Goal: Information Seeking & Learning: Learn about a topic

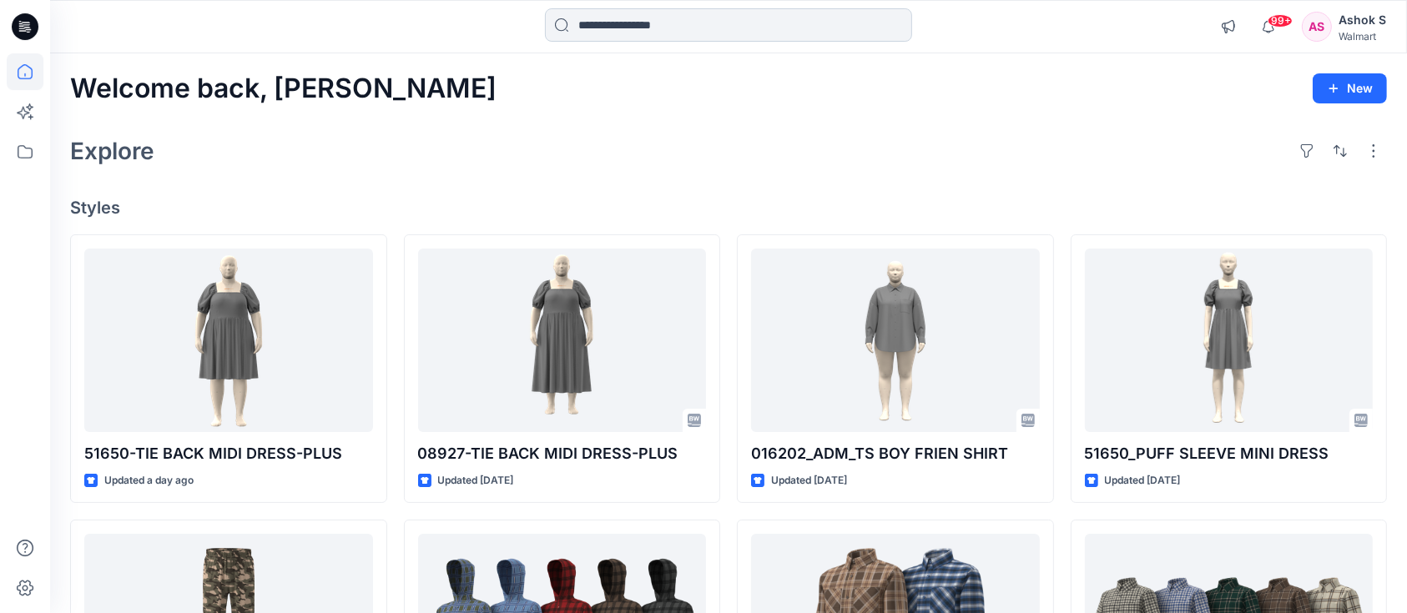
click at [598, 23] on input at bounding box center [728, 24] width 367 height 33
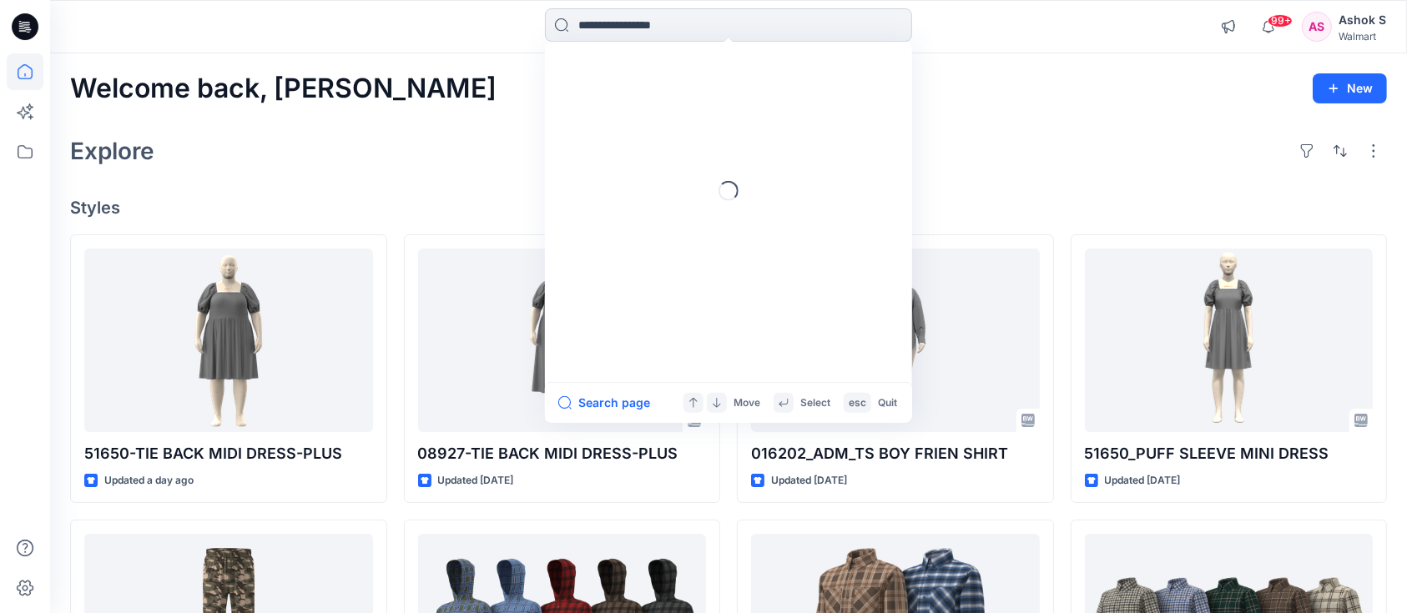
paste input "**********"
type input "**********"
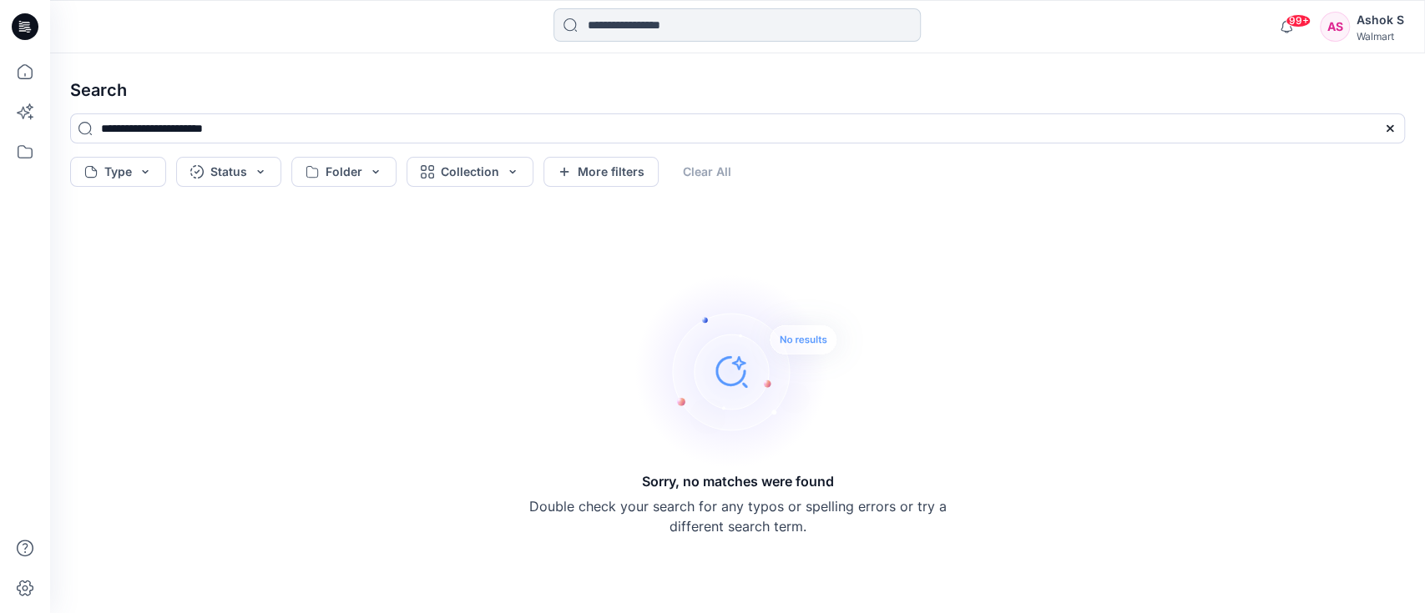
click at [641, 24] on input at bounding box center [736, 24] width 367 height 33
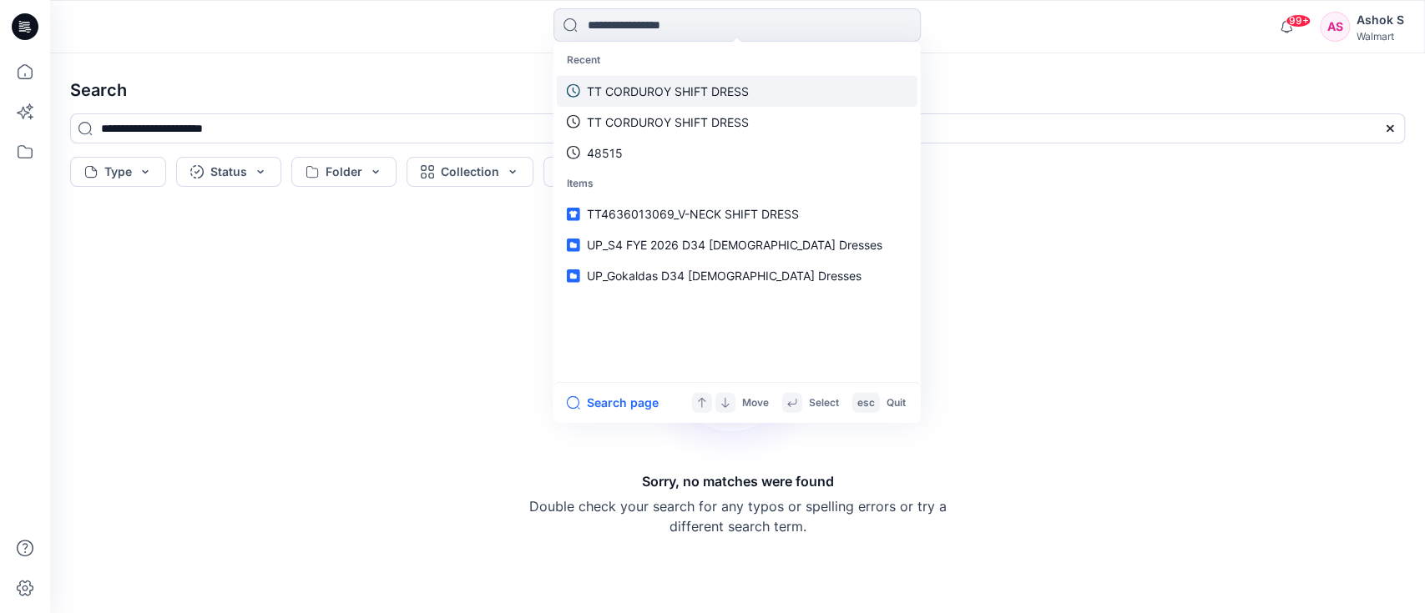
click at [649, 78] on link "TT CORDUROY SHIFT DRESS" at bounding box center [737, 90] width 361 height 31
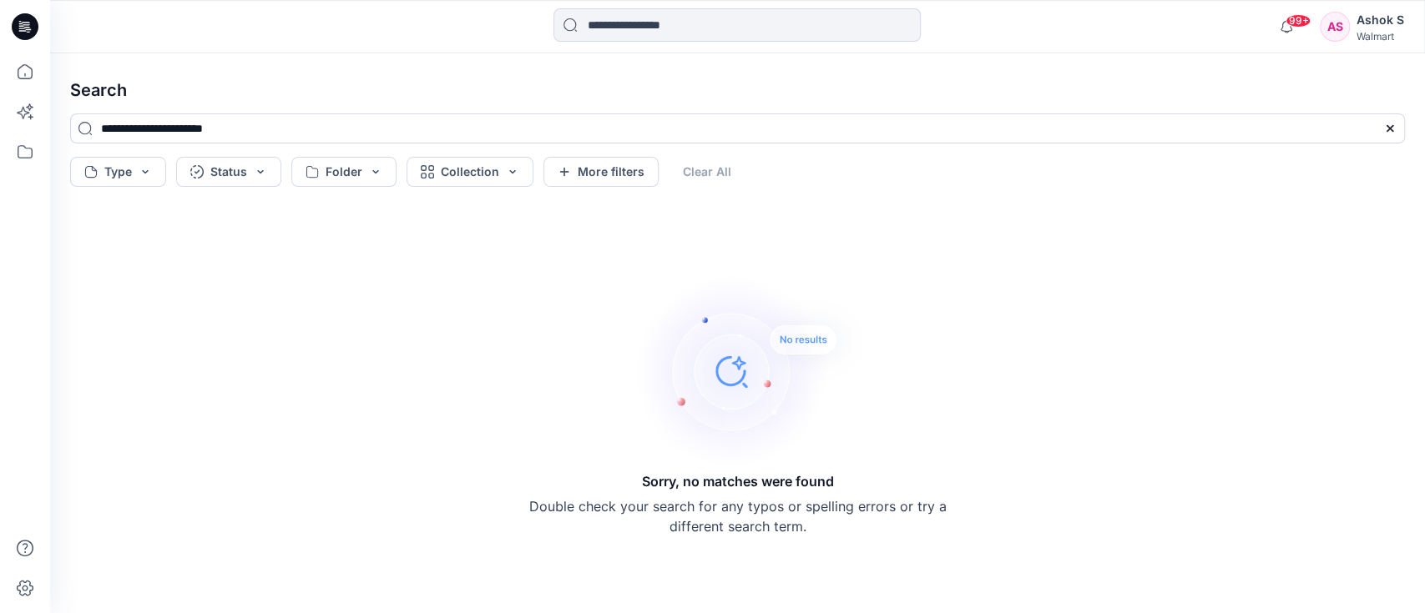
click at [476, 151] on div "**********" at bounding box center [737, 134] width 1361 height 43
click at [477, 163] on button "Collection" at bounding box center [469, 172] width 127 height 30
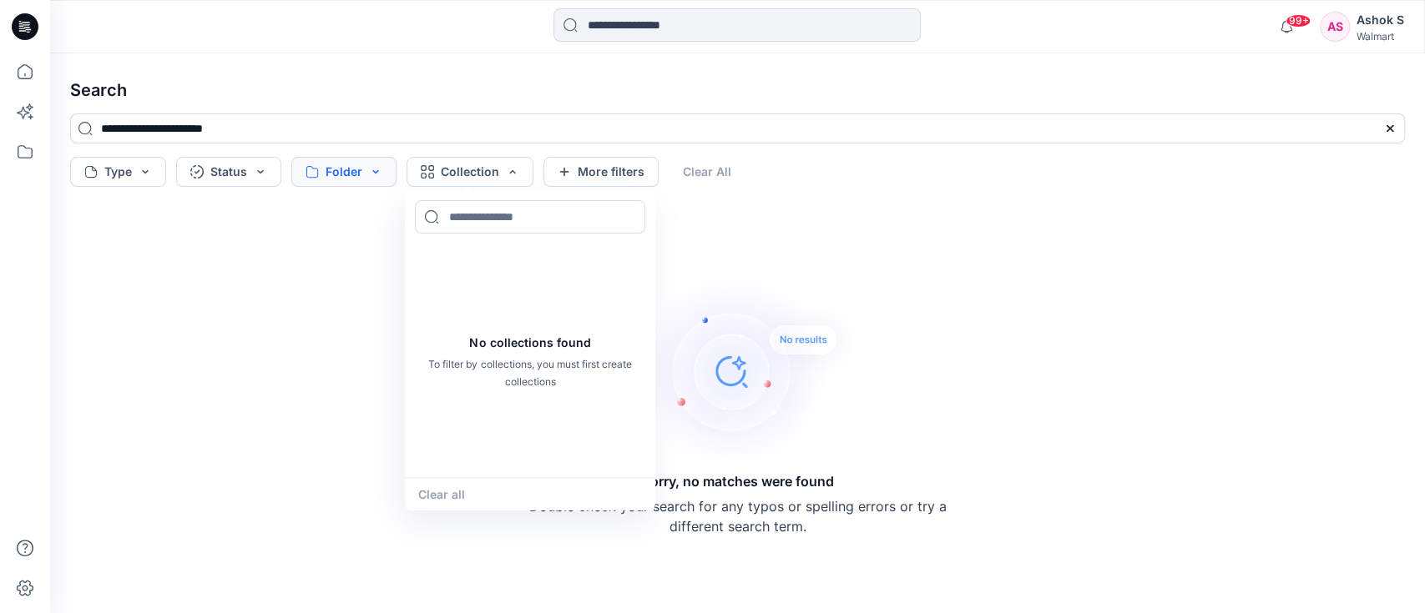
click at [380, 172] on button "Folder" at bounding box center [343, 172] width 105 height 30
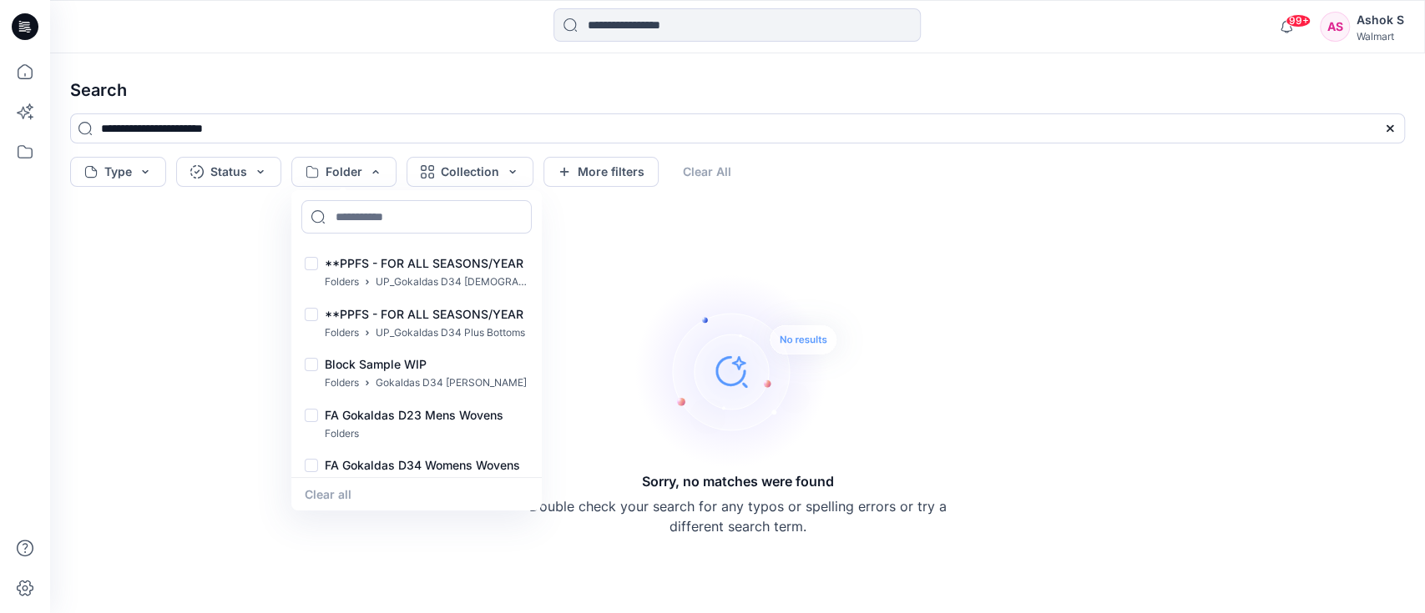
click at [1388, 130] on icon at bounding box center [1389, 128] width 13 height 13
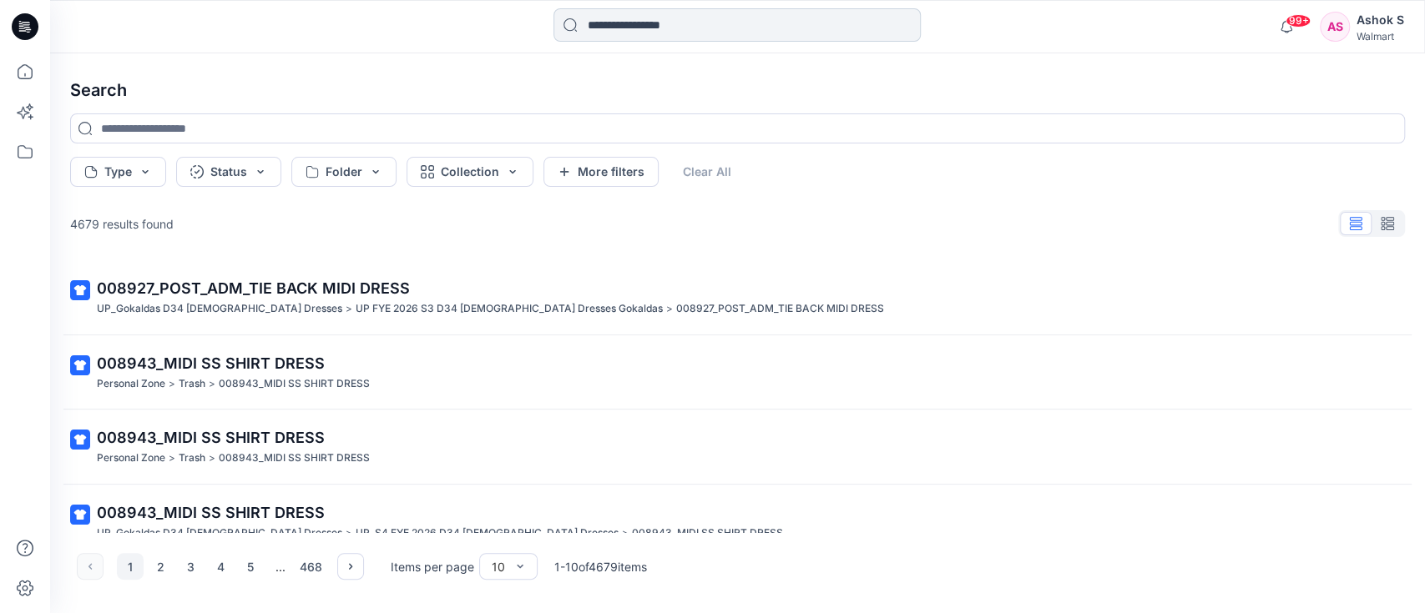
click at [631, 33] on input at bounding box center [736, 24] width 367 height 33
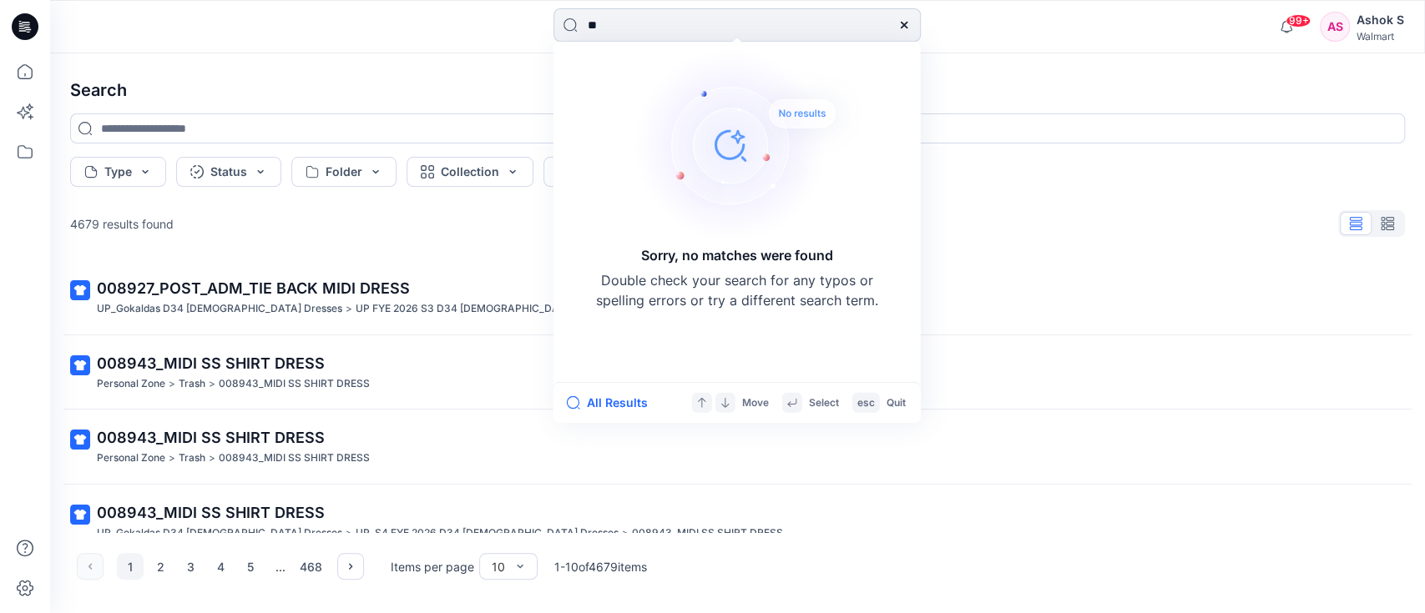
type input "*"
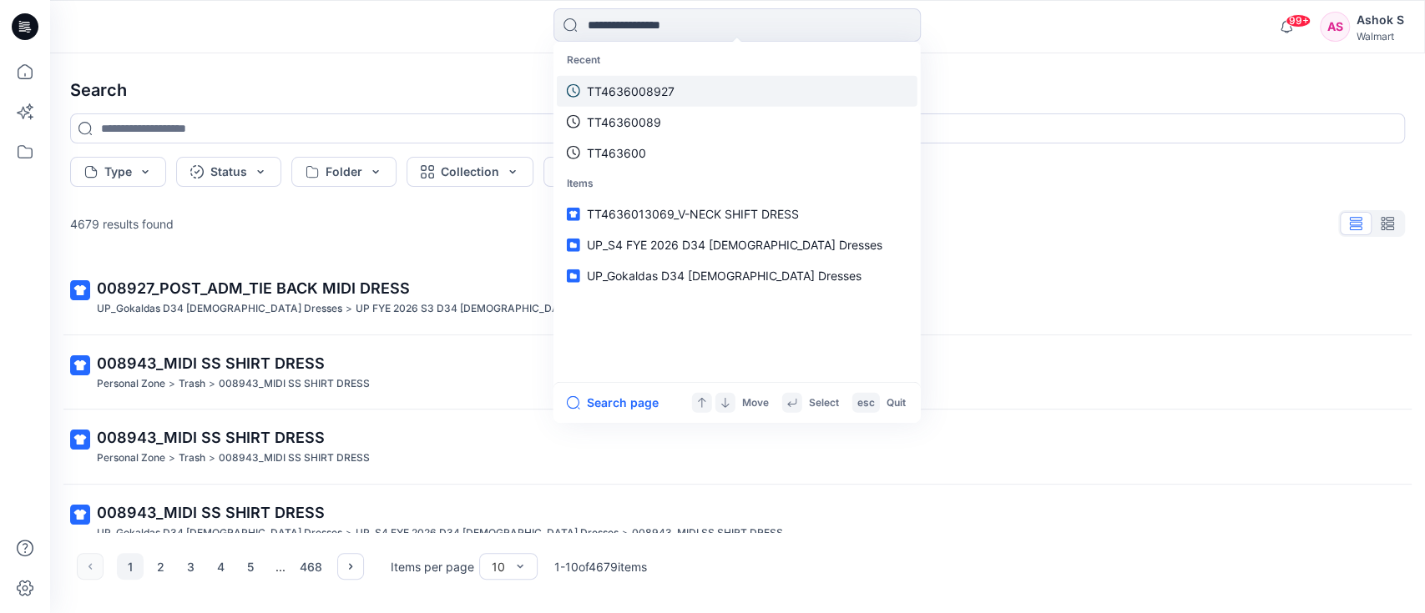
click at [593, 88] on p "TT4636008927" at bounding box center [631, 91] width 88 height 18
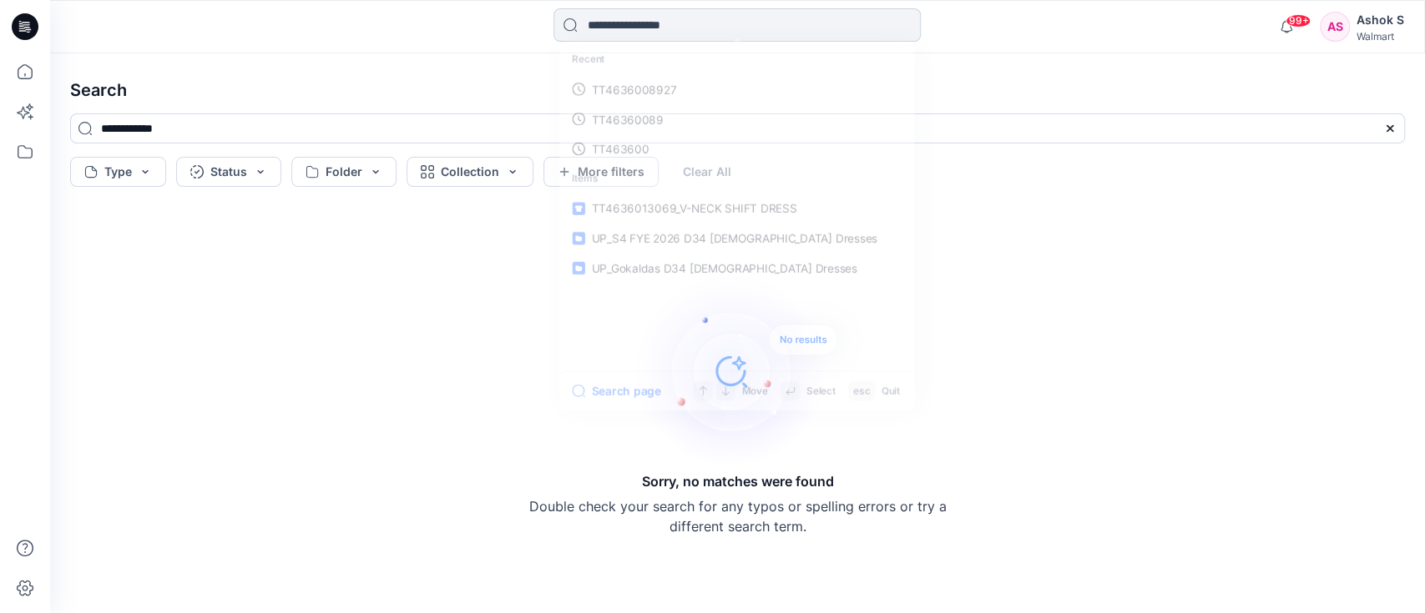
click at [681, 33] on input at bounding box center [736, 24] width 367 height 33
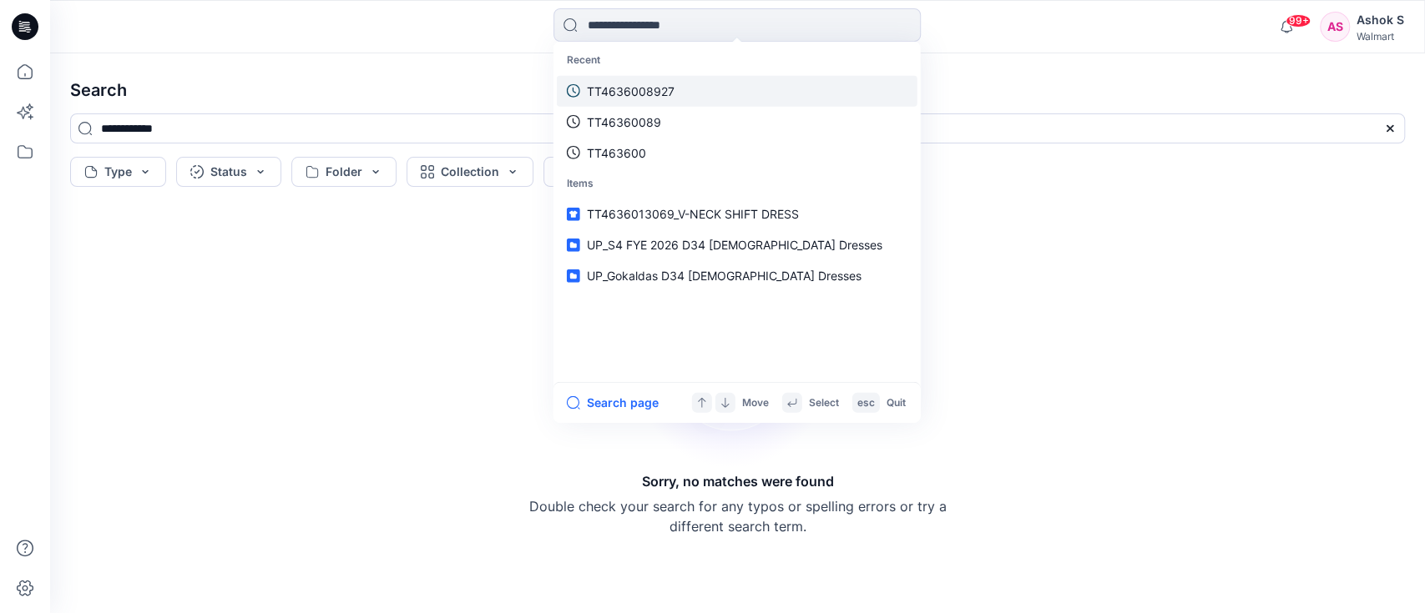
click at [651, 97] on p "TT4636008927" at bounding box center [631, 91] width 88 height 18
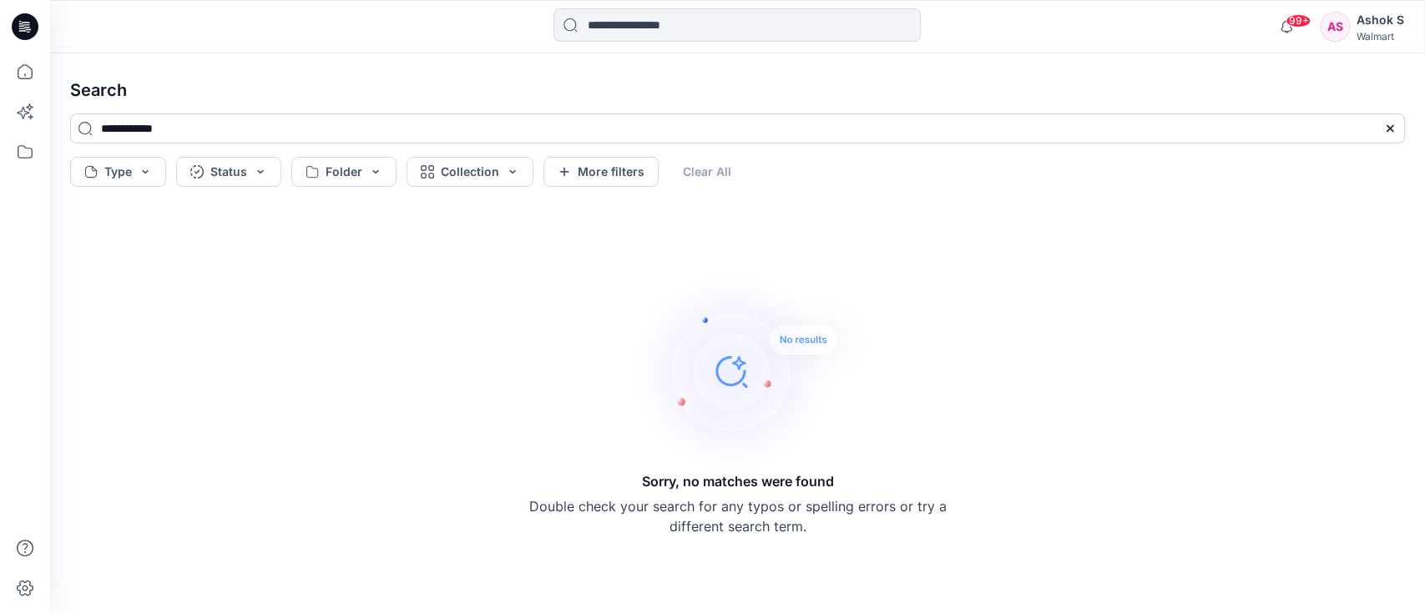
click at [567, 128] on input "**********" at bounding box center [737, 128] width 1334 height 30
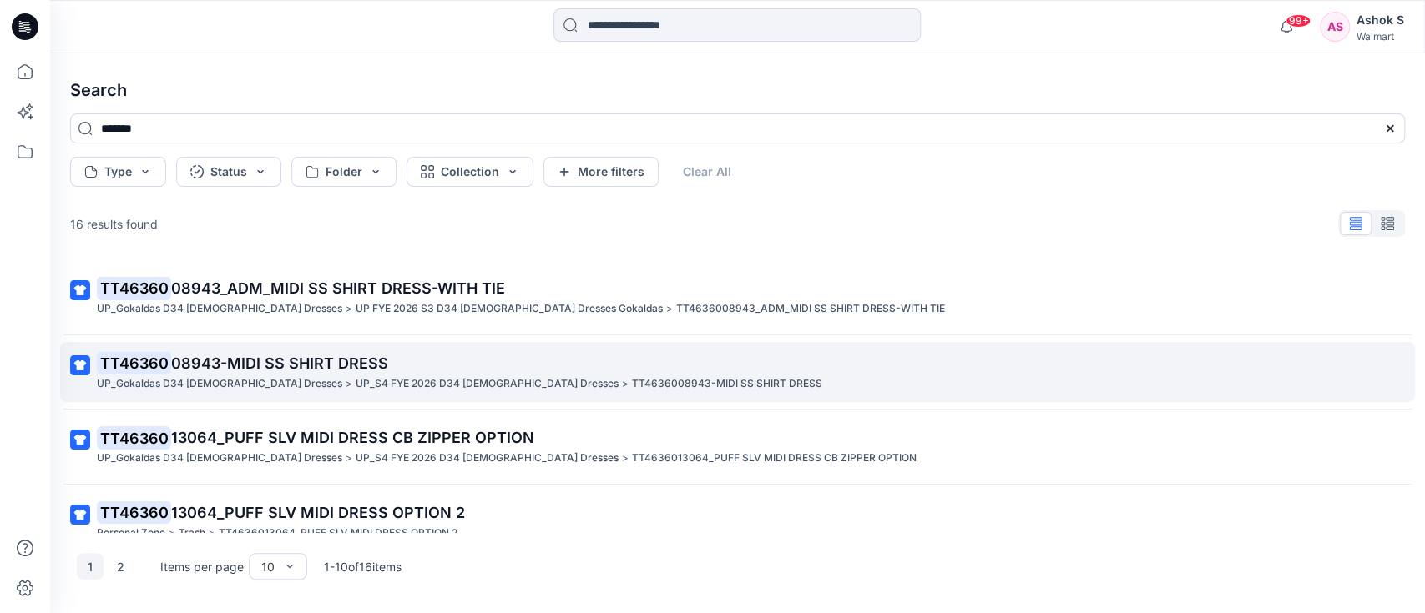
type input "*******"
click at [470, 375] on p "TT46360 08943-MIDI SS SHIRT DRESS" at bounding box center [736, 363] width 1278 height 23
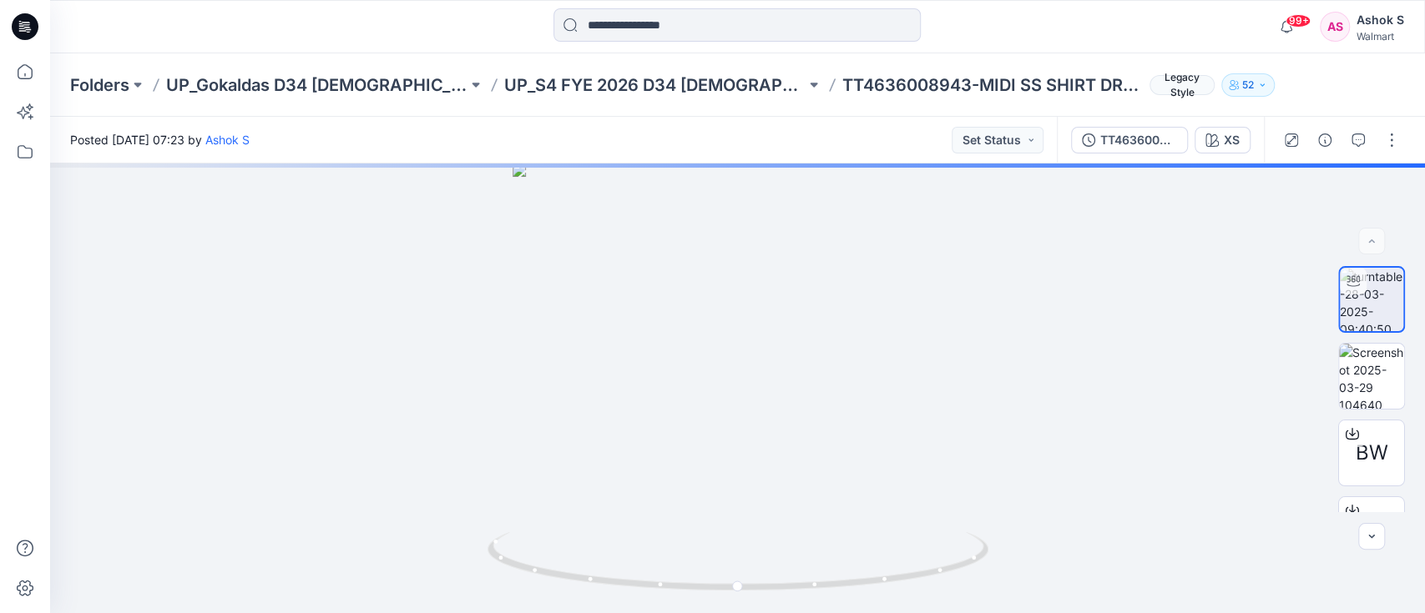
click at [674, 103] on div "Folders UP_Gokaldas D34 [DEMOGRAPHIC_DATA] Dresses UP_S4 FYE 2026 D34 [DEMOGRAP…" at bounding box center [737, 84] width 1374 height 63
click at [597, 86] on p "UP_S4 FYE 2026 D34 [DEMOGRAPHIC_DATA] Dresses" at bounding box center [654, 84] width 301 height 23
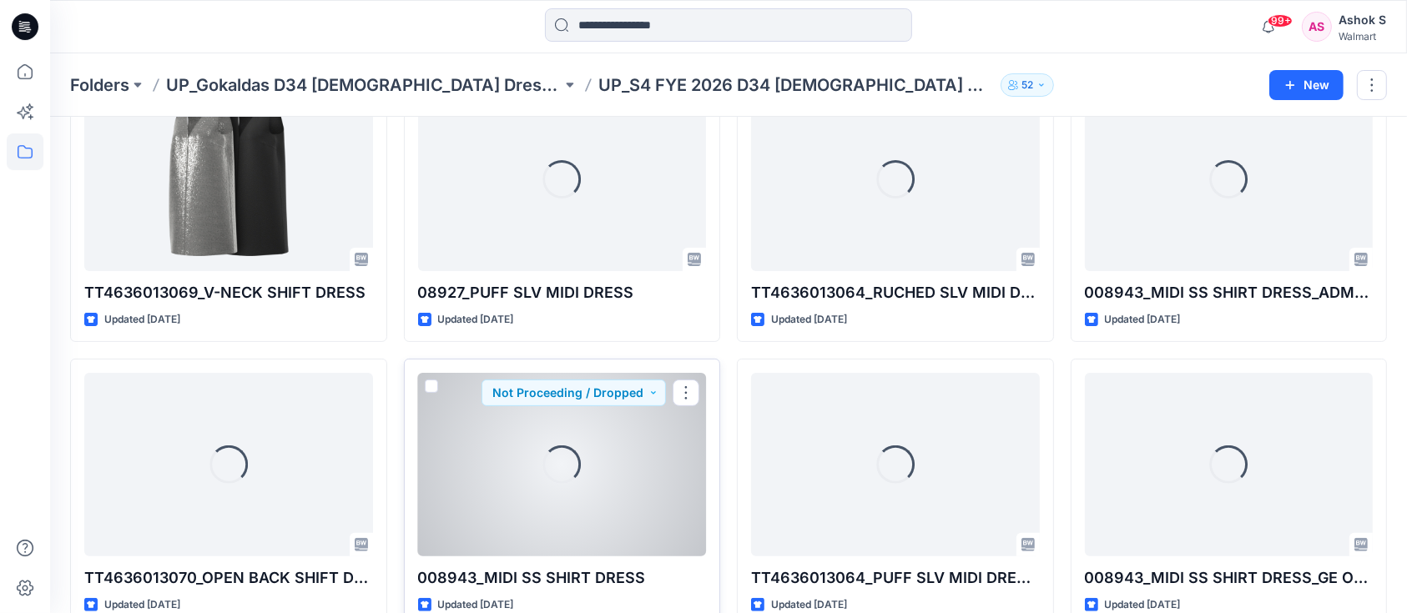
scroll to position [160, 0]
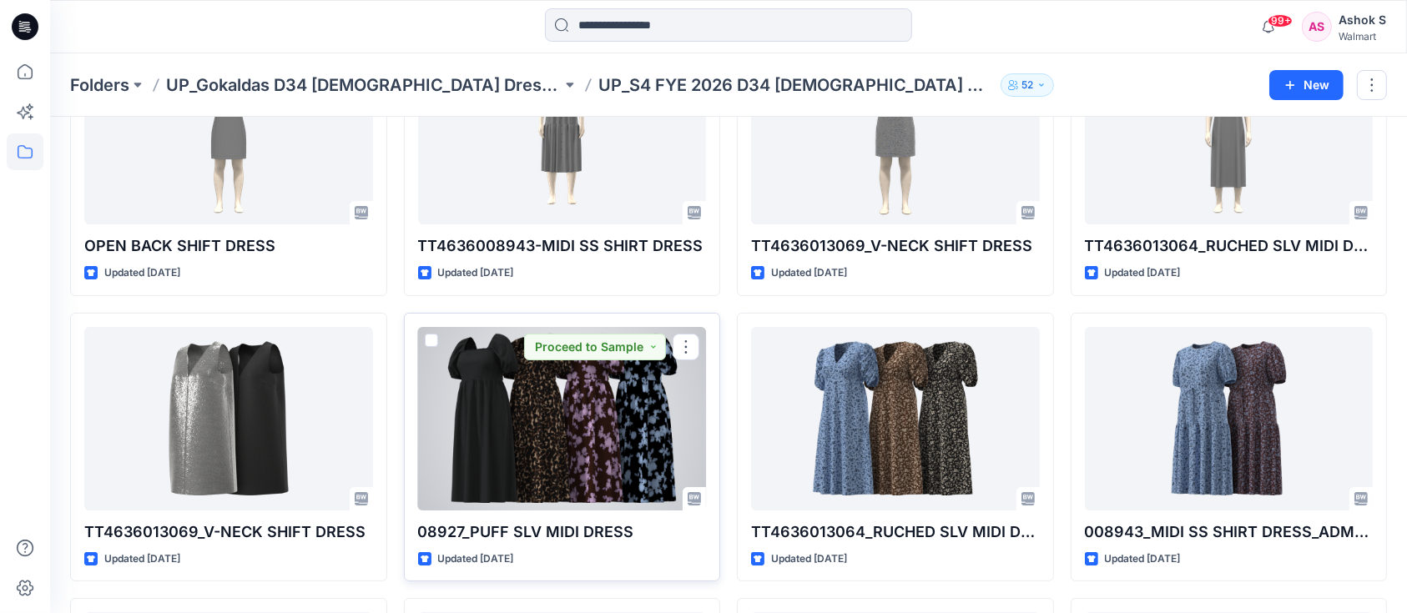
click at [562, 485] on div at bounding box center [562, 419] width 289 height 184
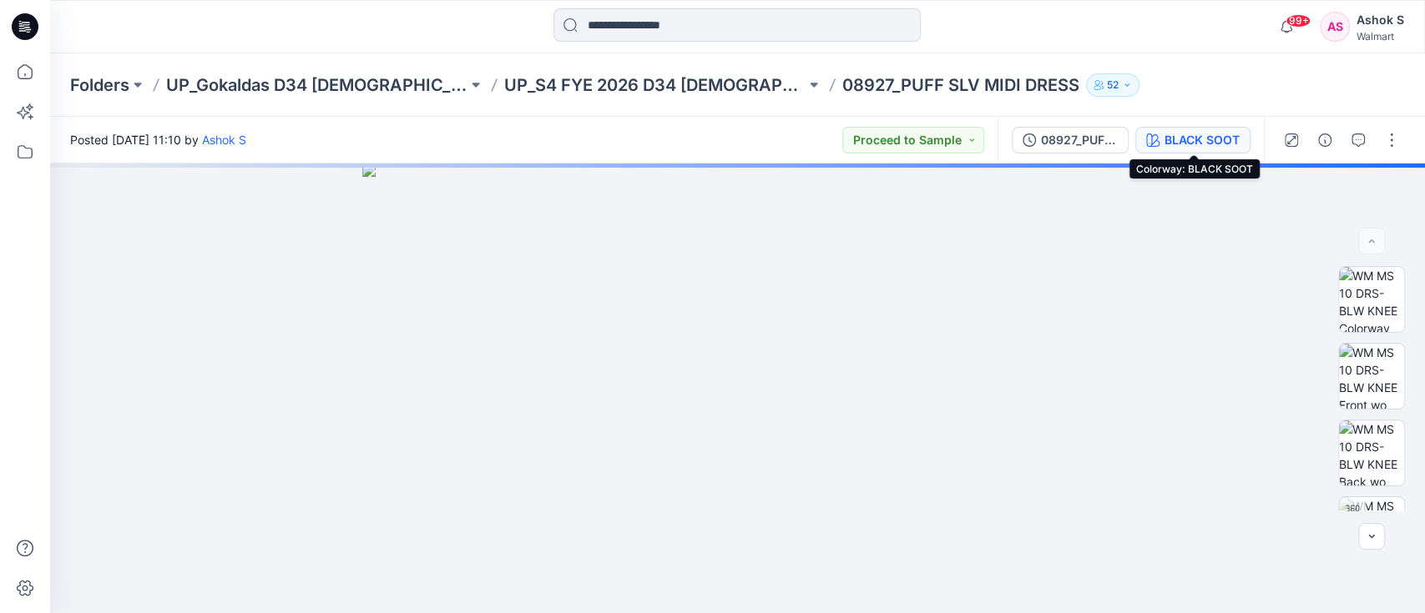
click at [1168, 150] on button "BLACK SOOT" at bounding box center [1192, 140] width 115 height 27
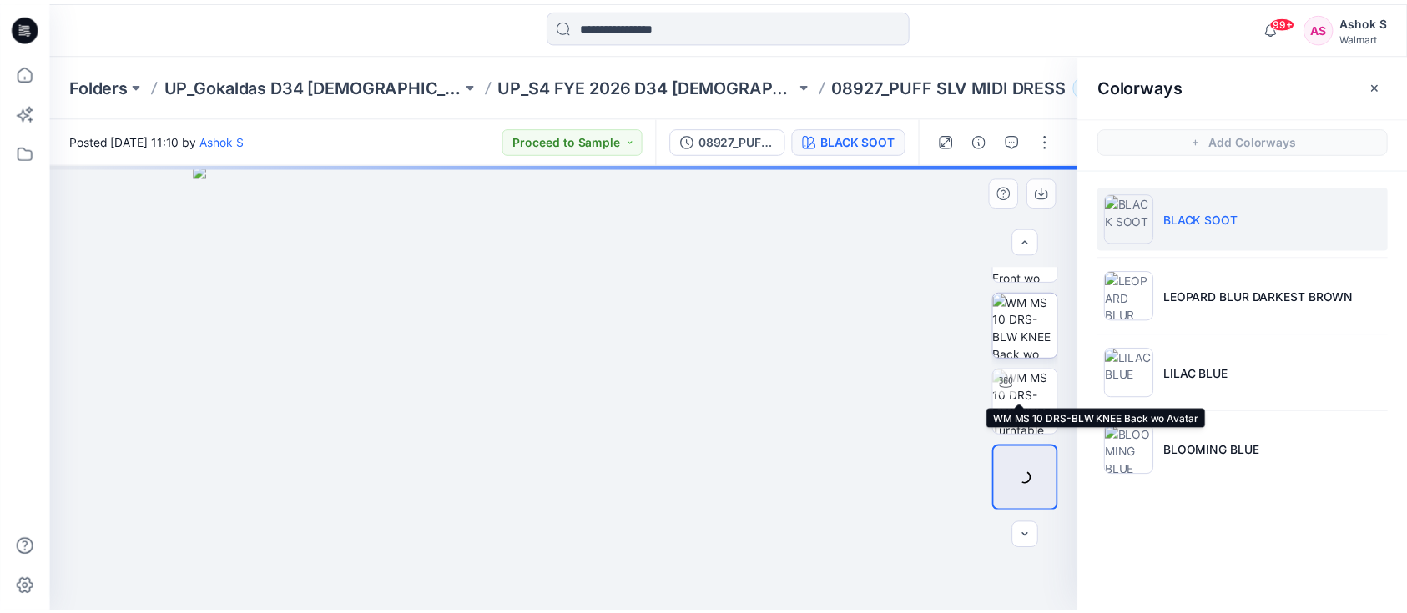
scroll to position [17, 0]
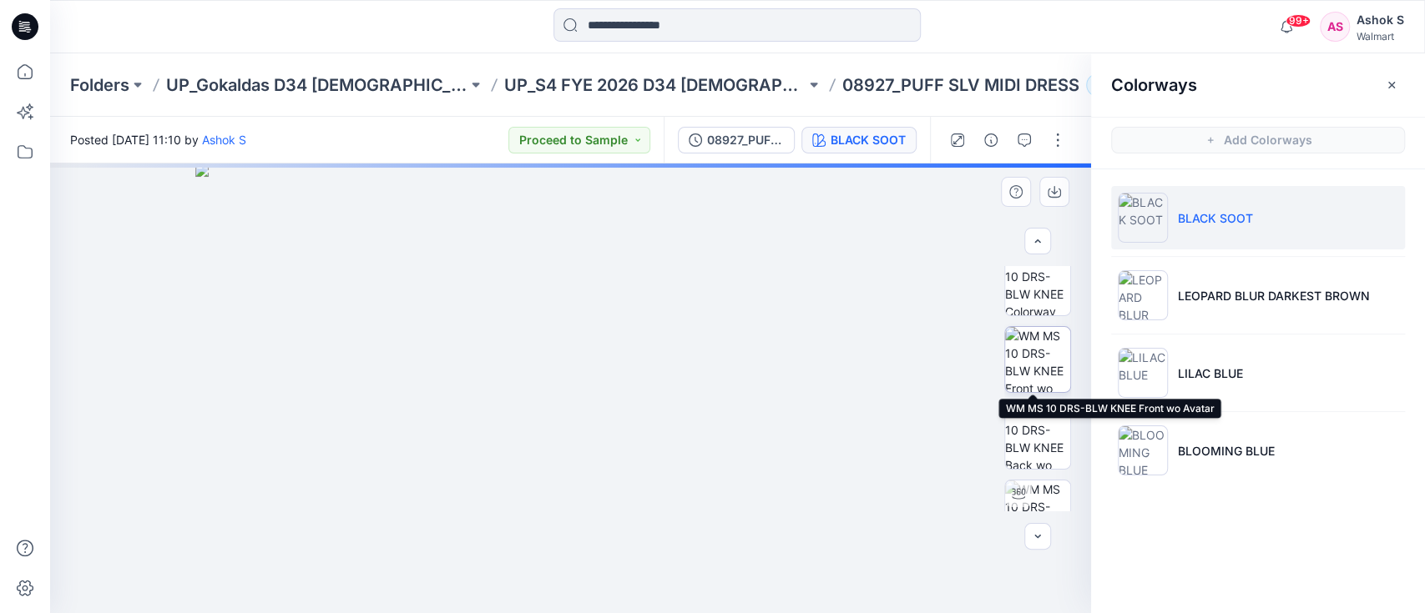
click at [1033, 371] on img at bounding box center [1037, 359] width 65 height 65
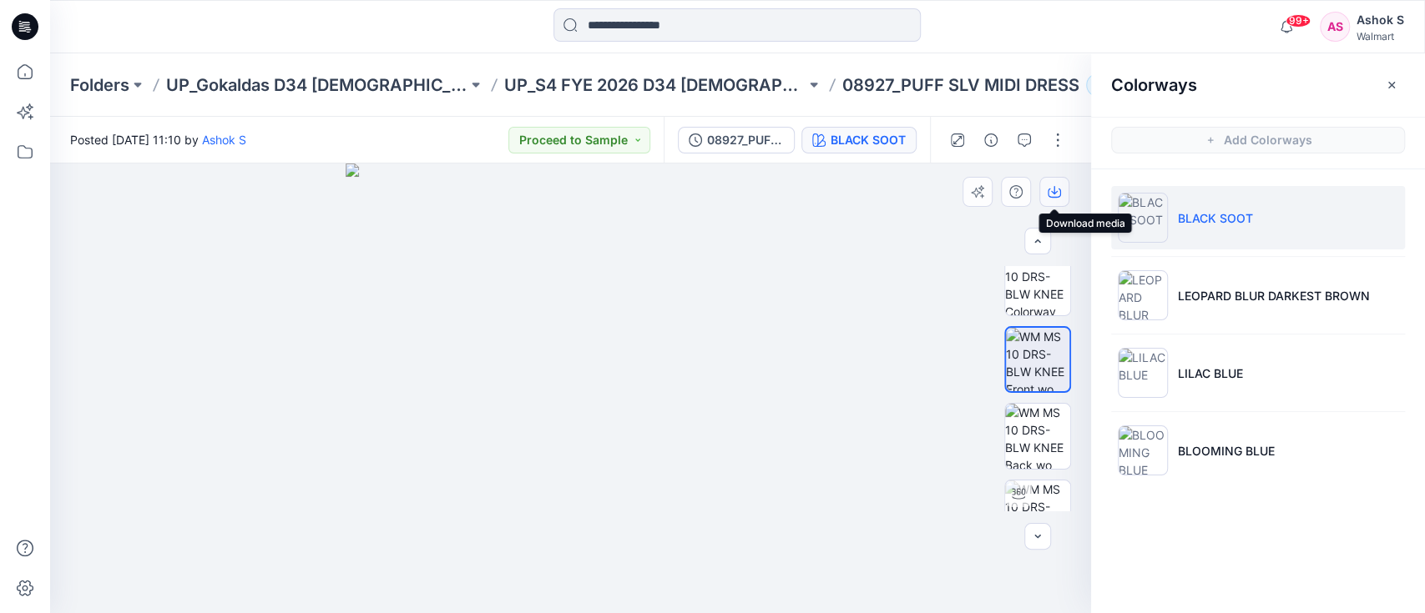
click at [1052, 191] on icon "button" at bounding box center [1054, 190] width 7 height 8
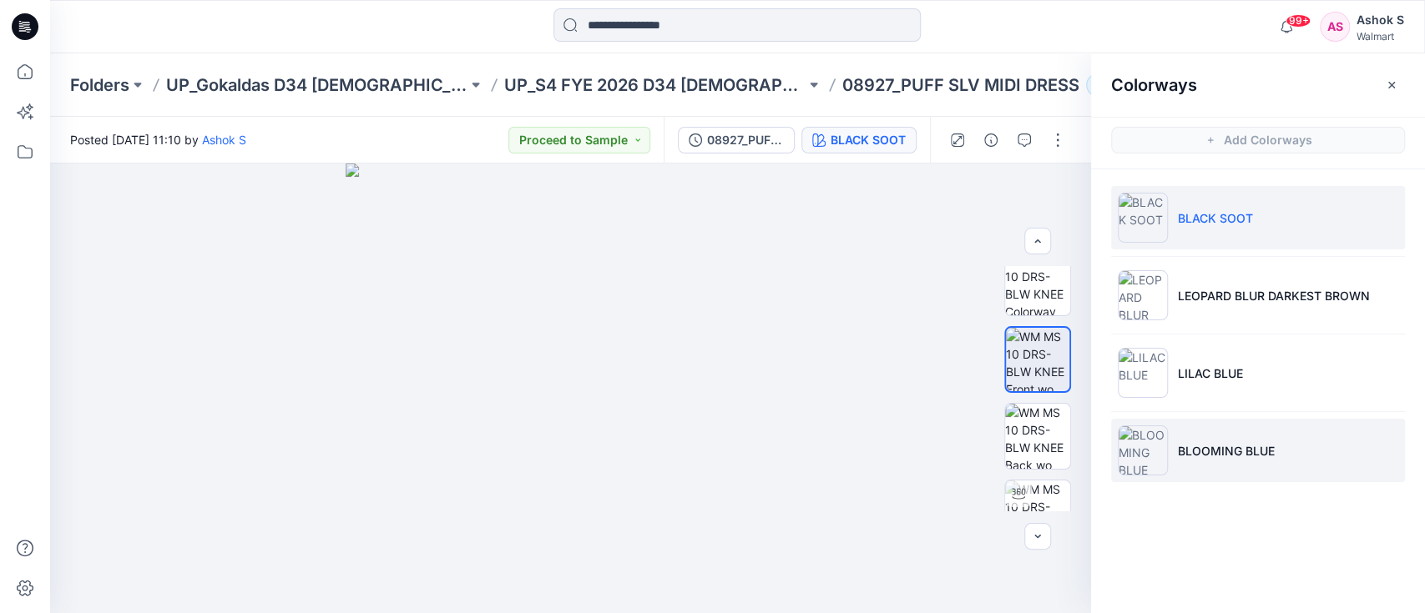
click at [1228, 444] on p "BLOOMING BLUE" at bounding box center [1226, 451] width 97 height 18
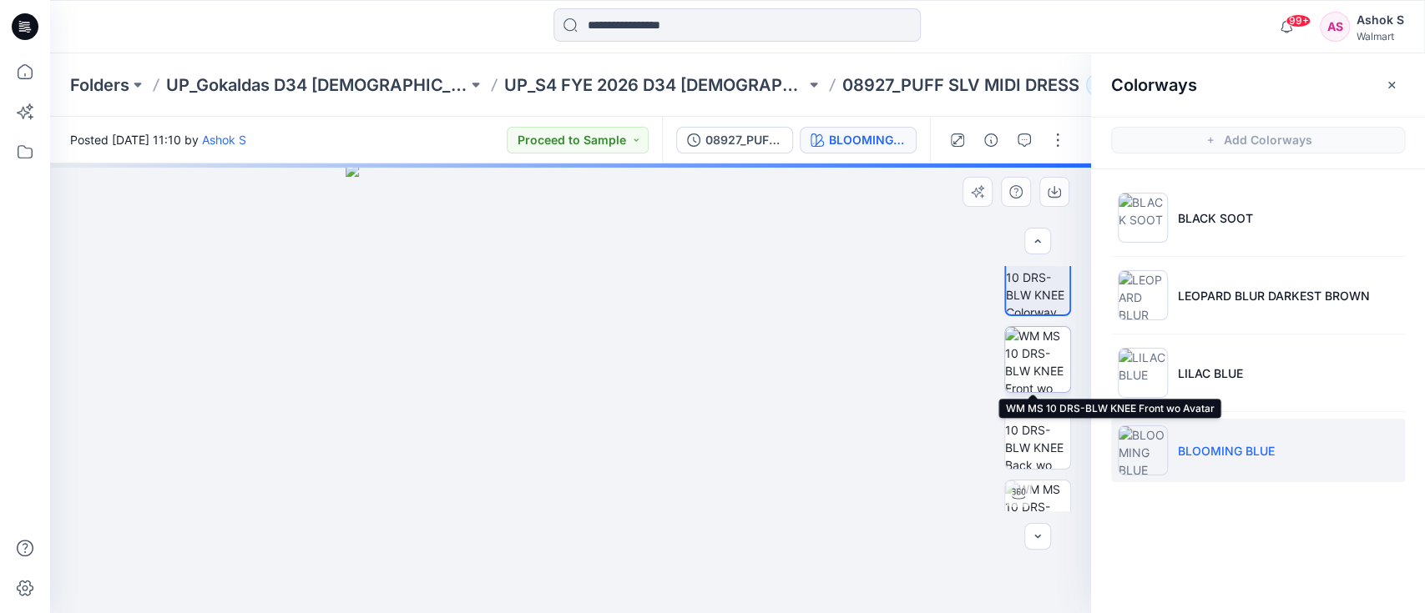
click at [1031, 356] on img at bounding box center [1037, 359] width 65 height 65
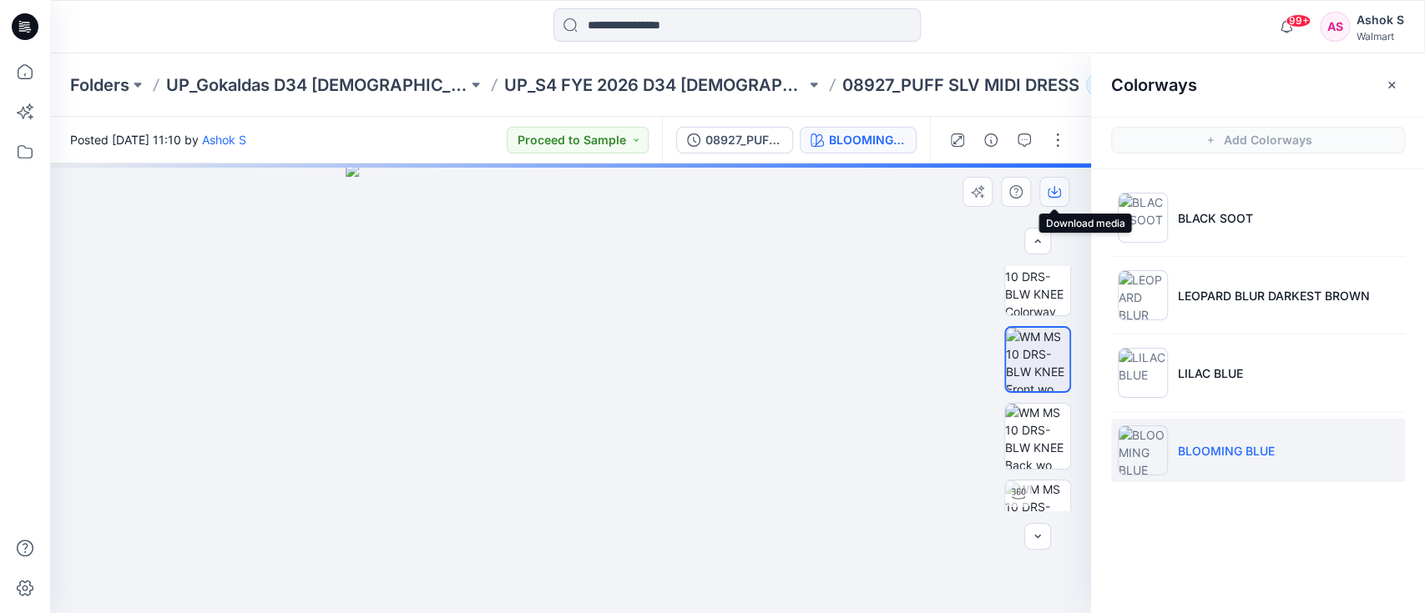
click at [1052, 193] on icon "button" at bounding box center [1054, 190] width 7 height 8
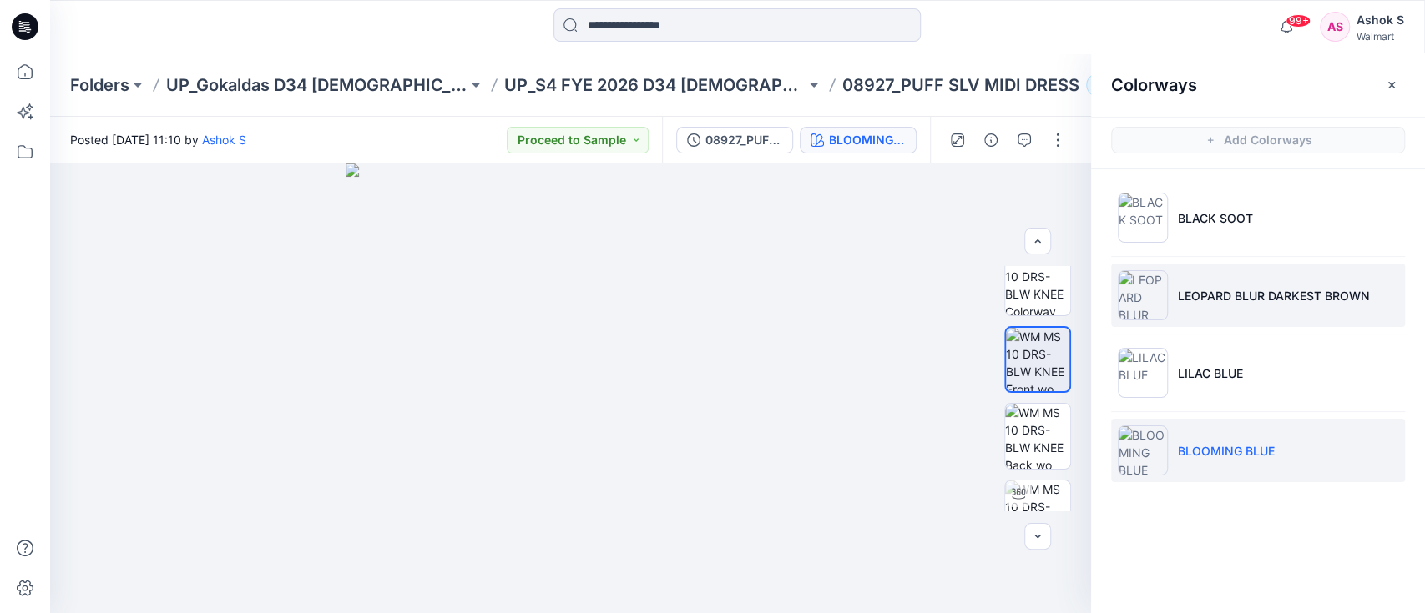
click at [1229, 280] on li "LEOPARD BLUR DARKEST BROWN" at bounding box center [1258, 295] width 294 height 63
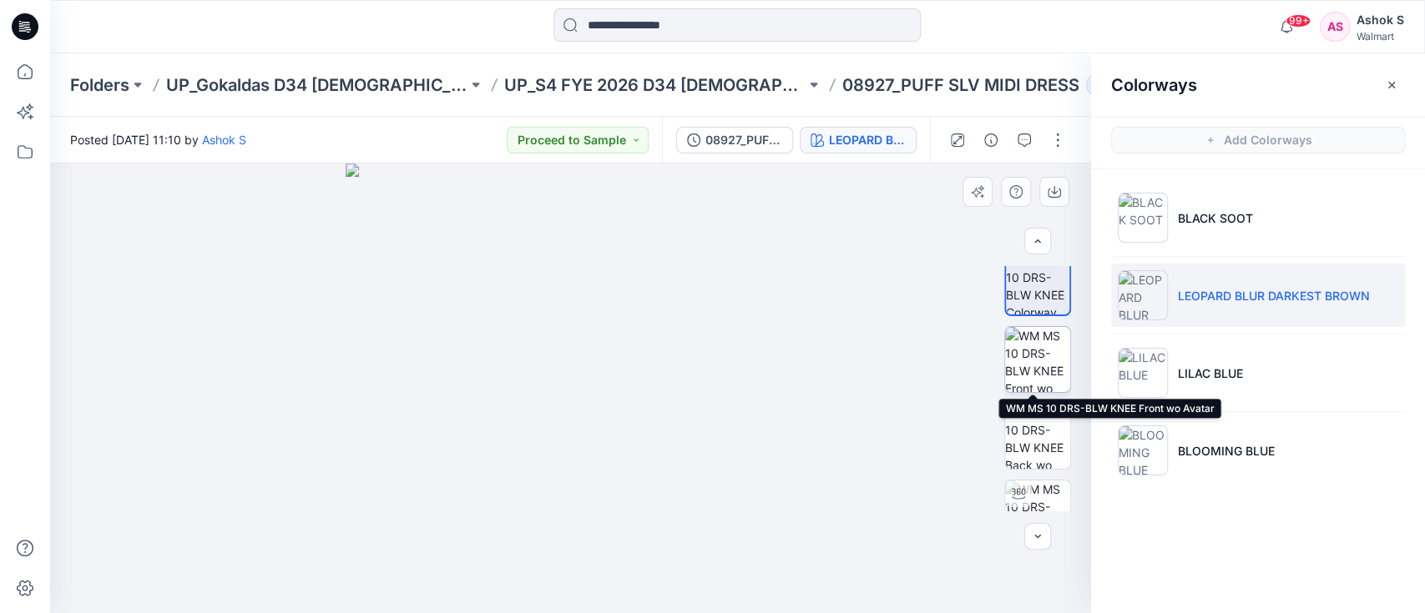
click at [1028, 360] on img at bounding box center [1037, 359] width 65 height 65
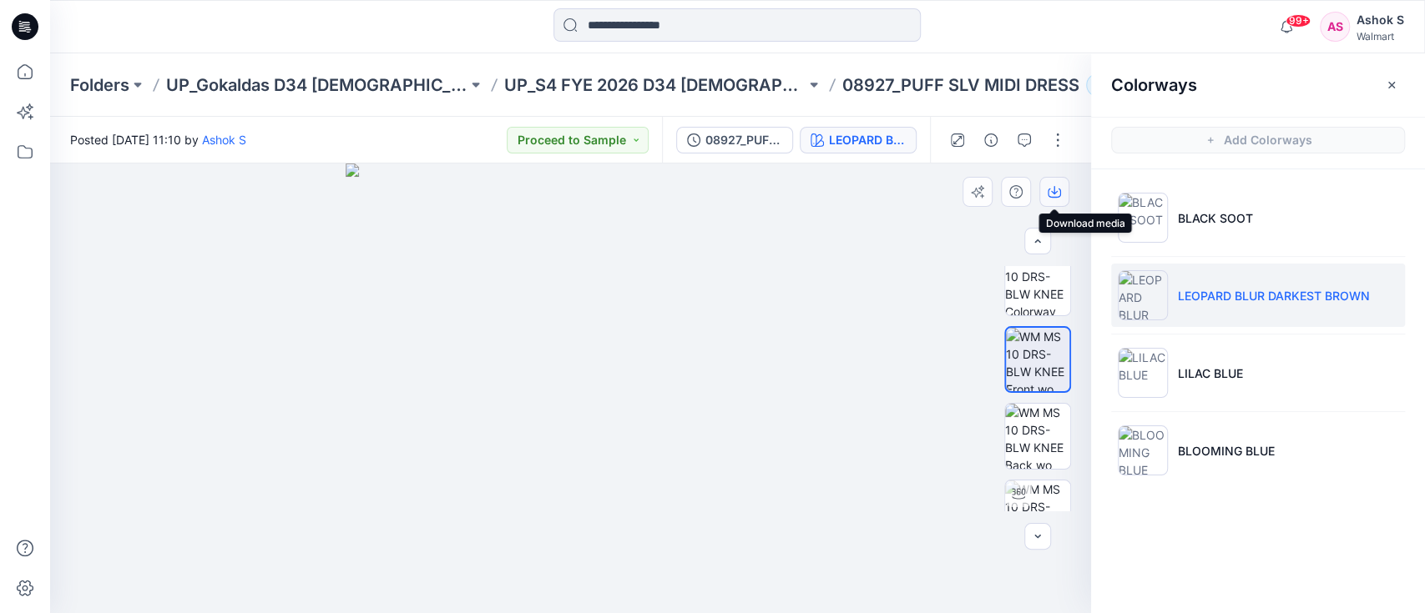
click at [1052, 191] on icon "button" at bounding box center [1054, 190] width 7 height 8
click at [769, 392] on img at bounding box center [570, 389] width 450 height 450
click at [645, 82] on p "UP_S4 FYE 2026 D34 [DEMOGRAPHIC_DATA] Dresses" at bounding box center [654, 84] width 301 height 23
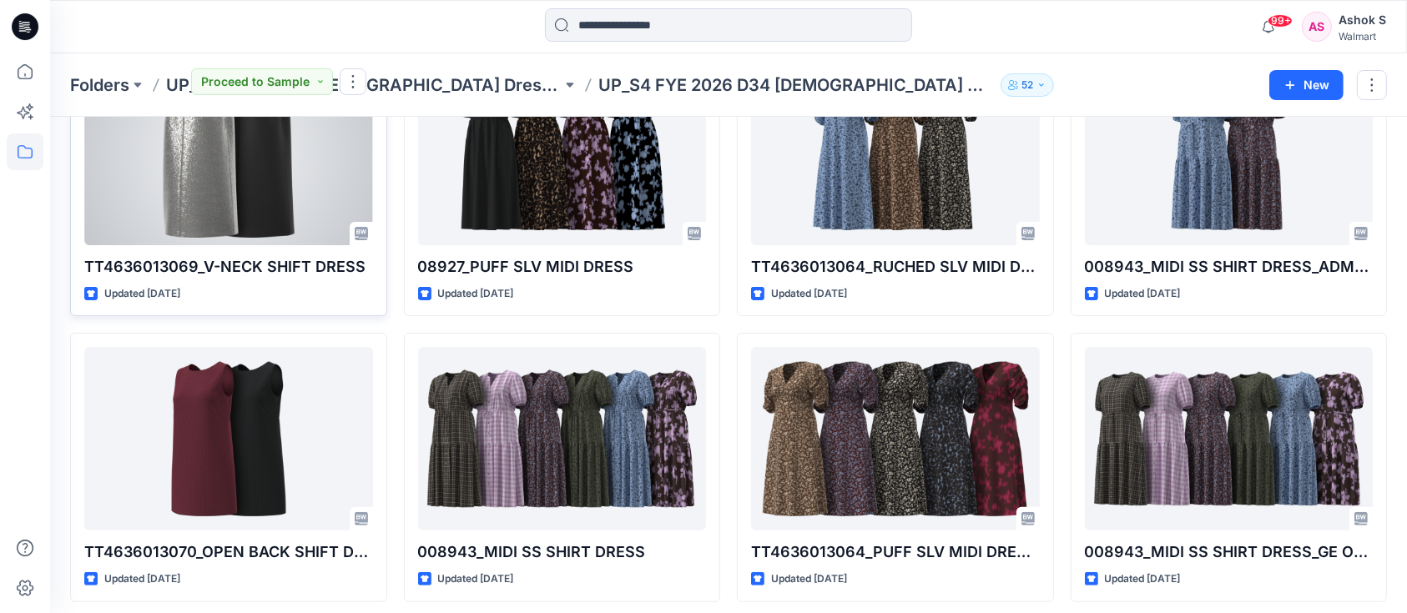
scroll to position [445, 0]
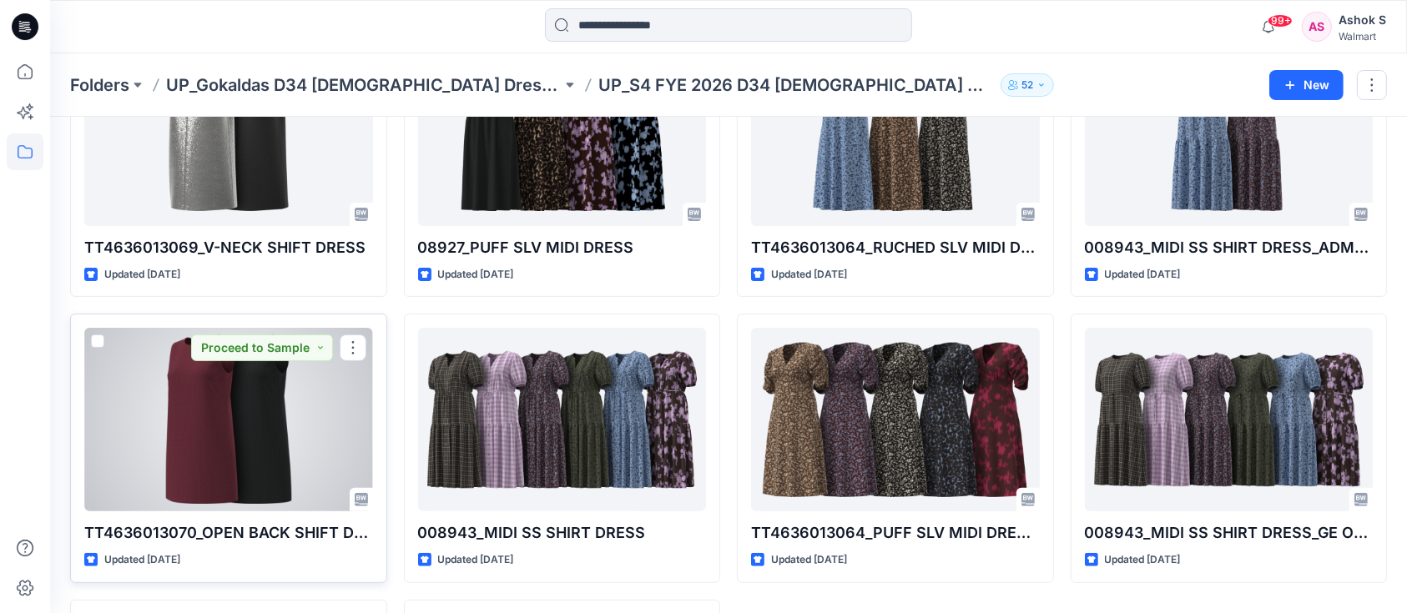
click at [225, 408] on div at bounding box center [228, 420] width 289 height 184
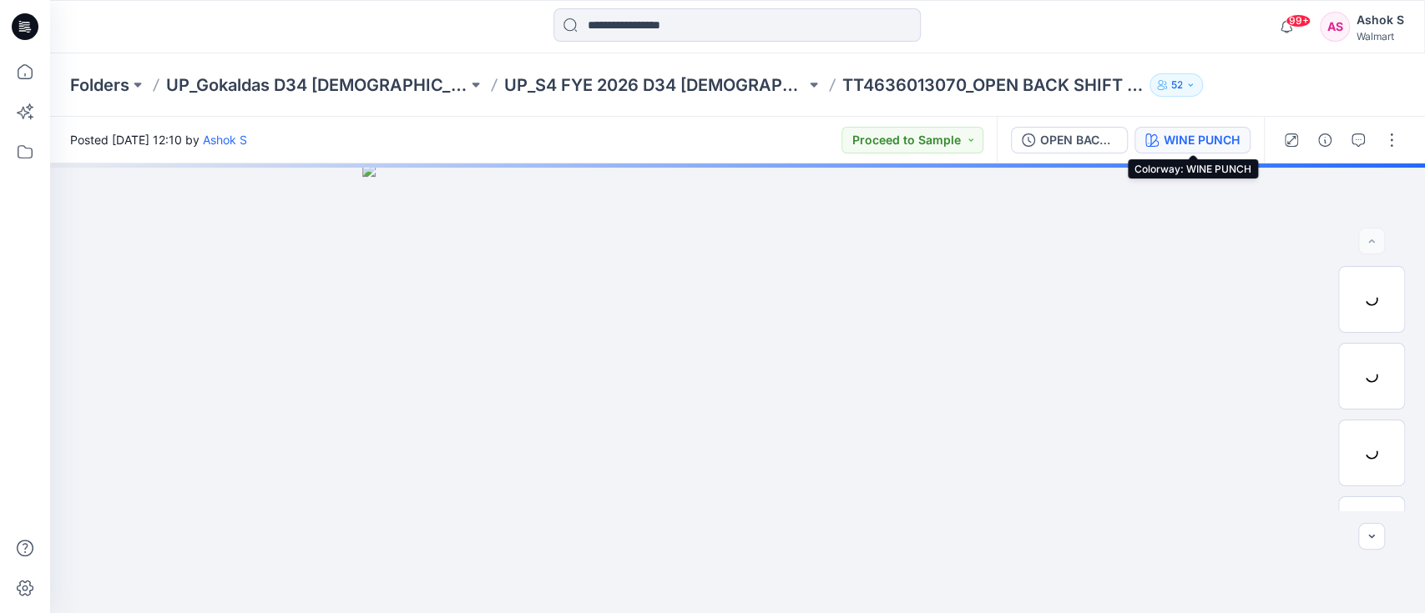
click at [1237, 131] on div "WINE PUNCH" at bounding box center [1201, 140] width 76 height 18
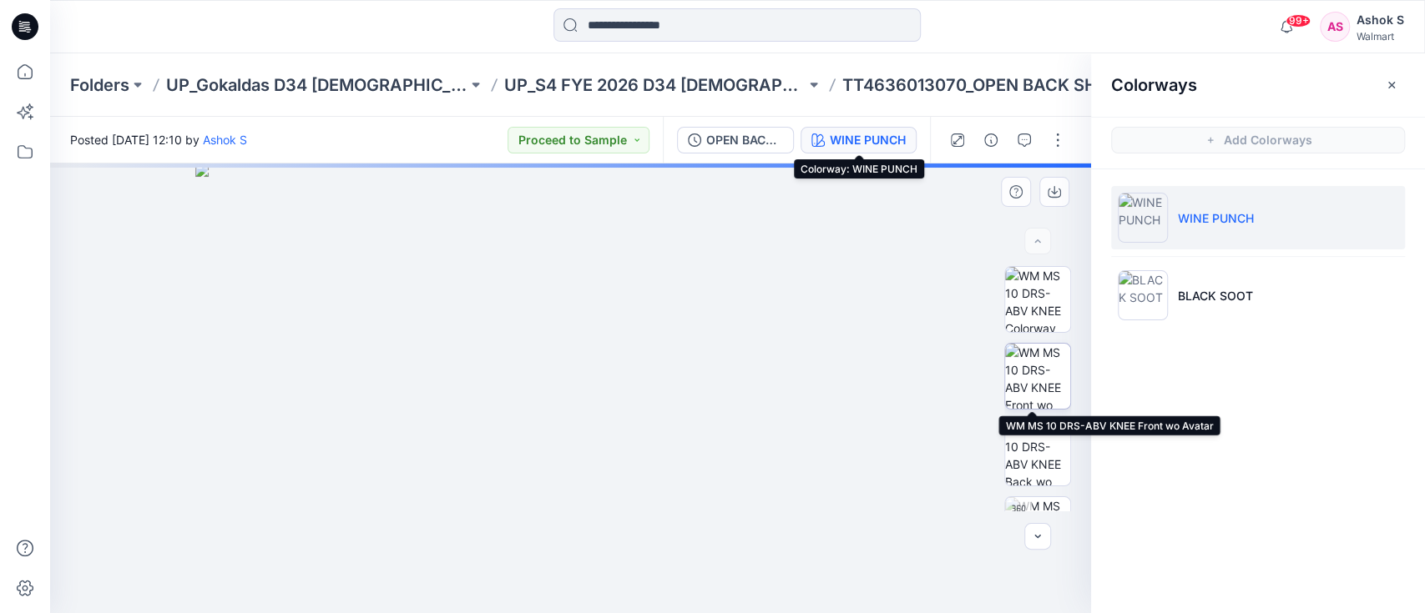
click at [1005, 375] on img at bounding box center [1037, 376] width 65 height 65
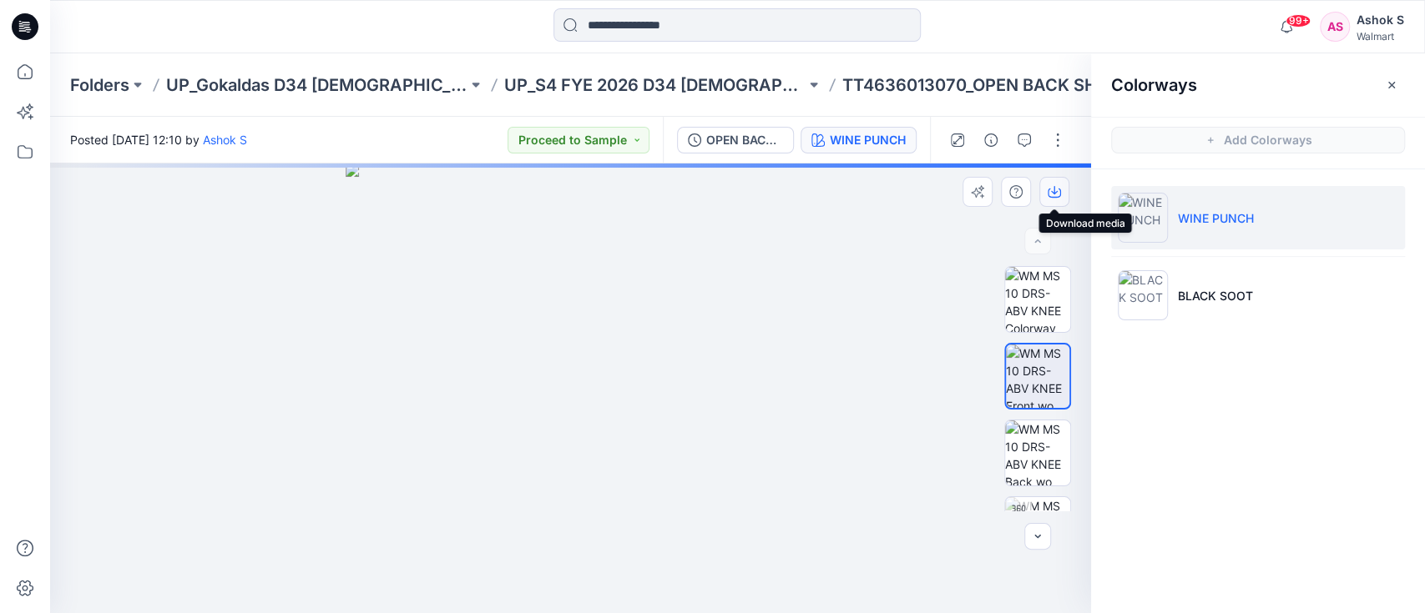
click at [1055, 193] on icon "button" at bounding box center [1053, 191] width 13 height 13
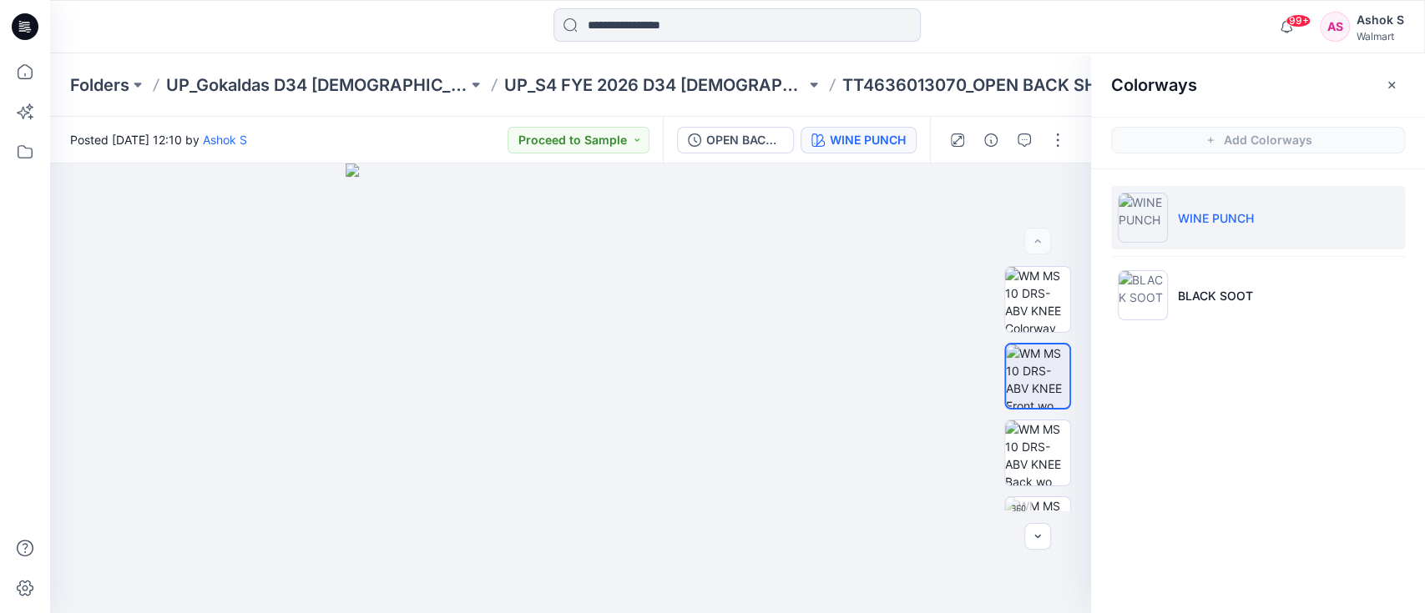
click at [1347, 486] on div "Colorways Add Colorways WINE PUNCH BLACK SOOT" at bounding box center [1258, 333] width 334 height 560
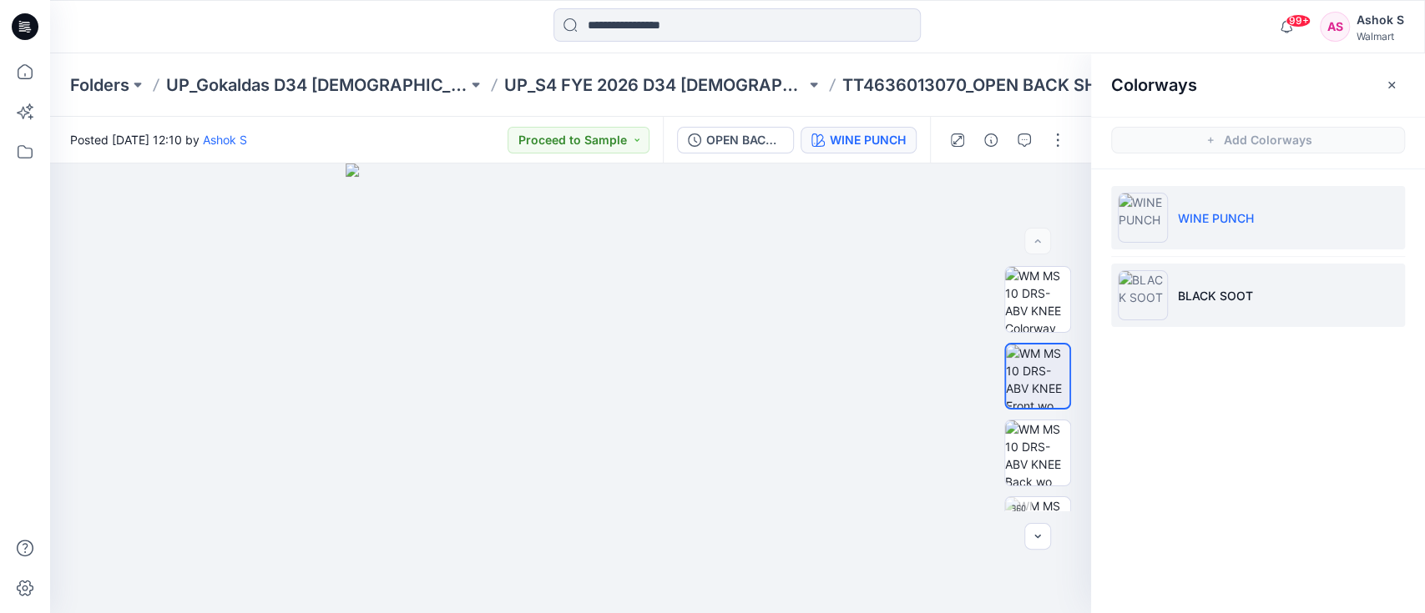
click at [1221, 299] on p "BLACK SOOT" at bounding box center [1215, 296] width 75 height 18
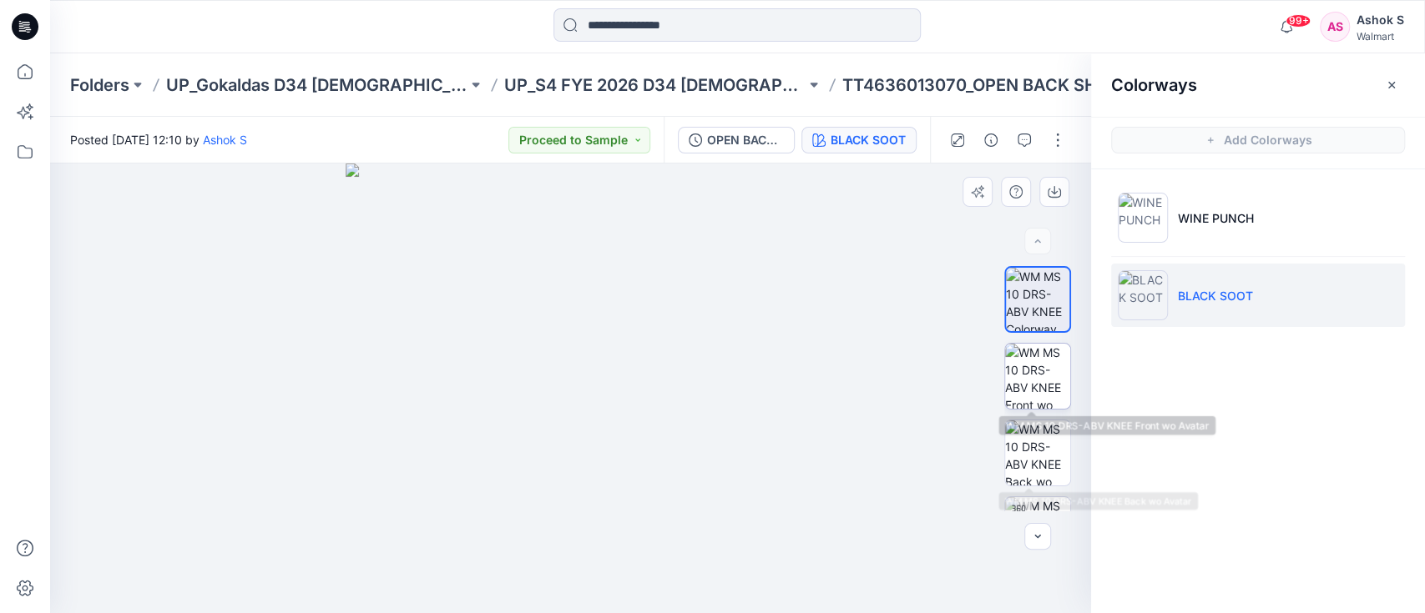
click at [1035, 376] on img at bounding box center [1037, 376] width 65 height 65
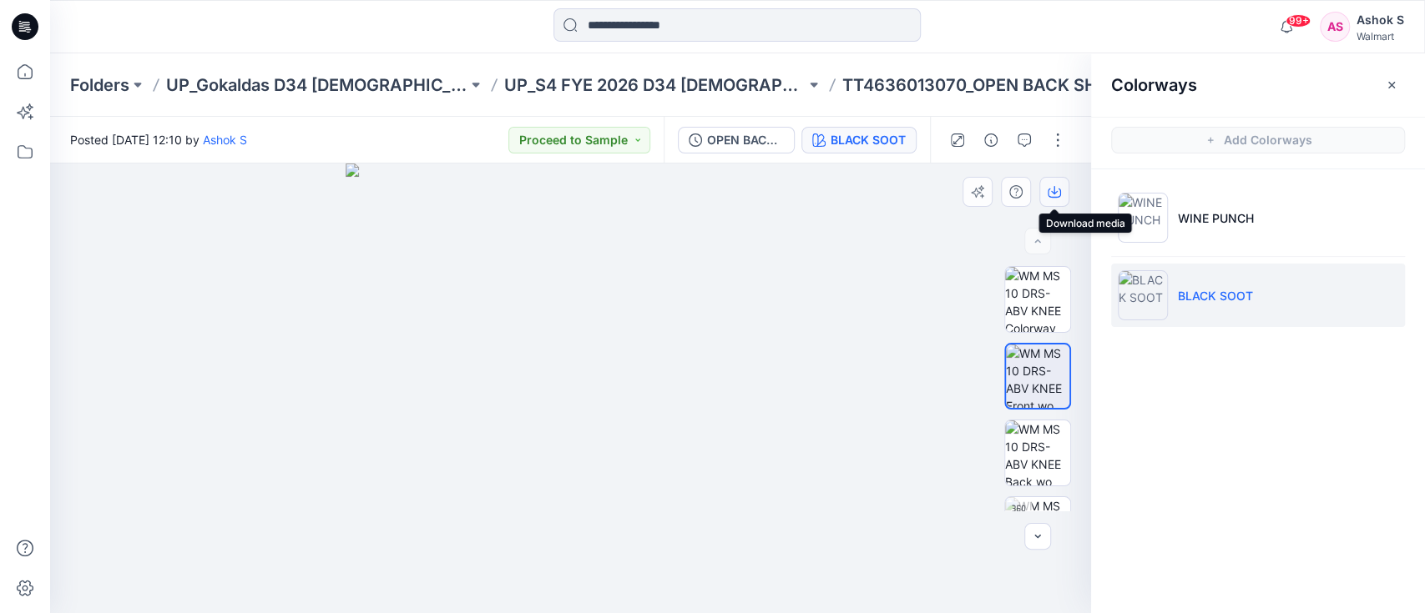
click at [1057, 194] on icon "button" at bounding box center [1053, 191] width 13 height 13
click at [548, 89] on p "UP_S4 FYE 2026 D34 [DEMOGRAPHIC_DATA] Dresses" at bounding box center [654, 84] width 301 height 23
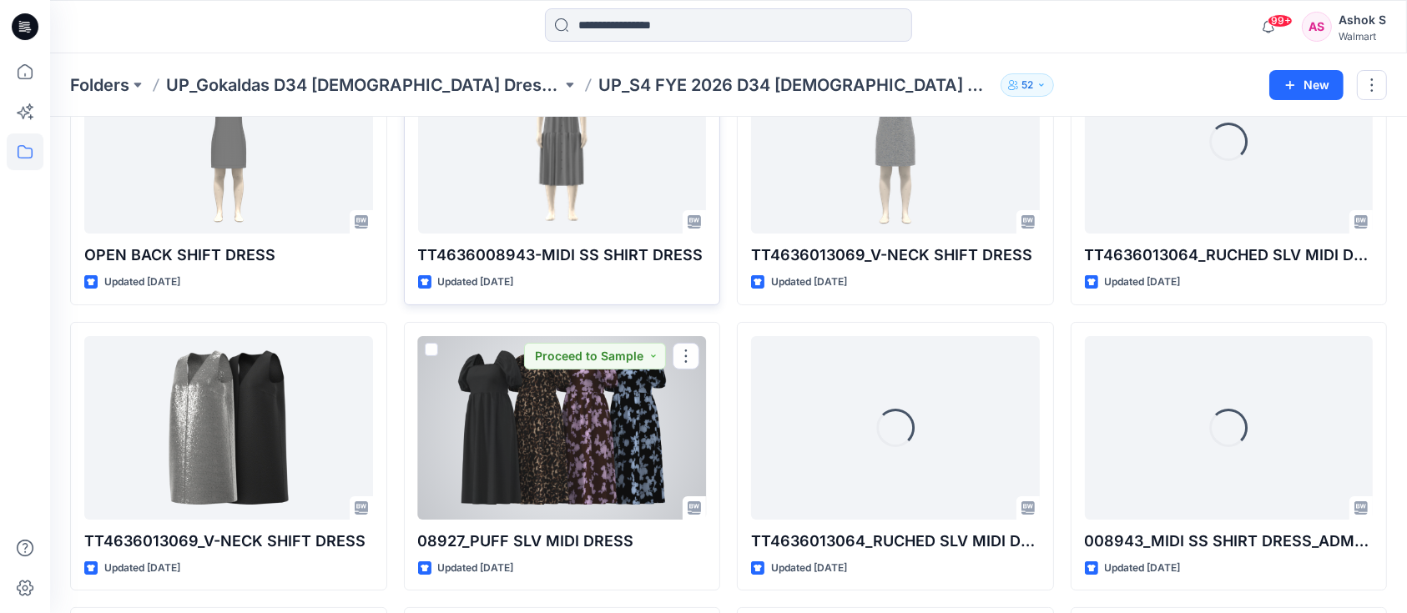
scroll to position [222, 0]
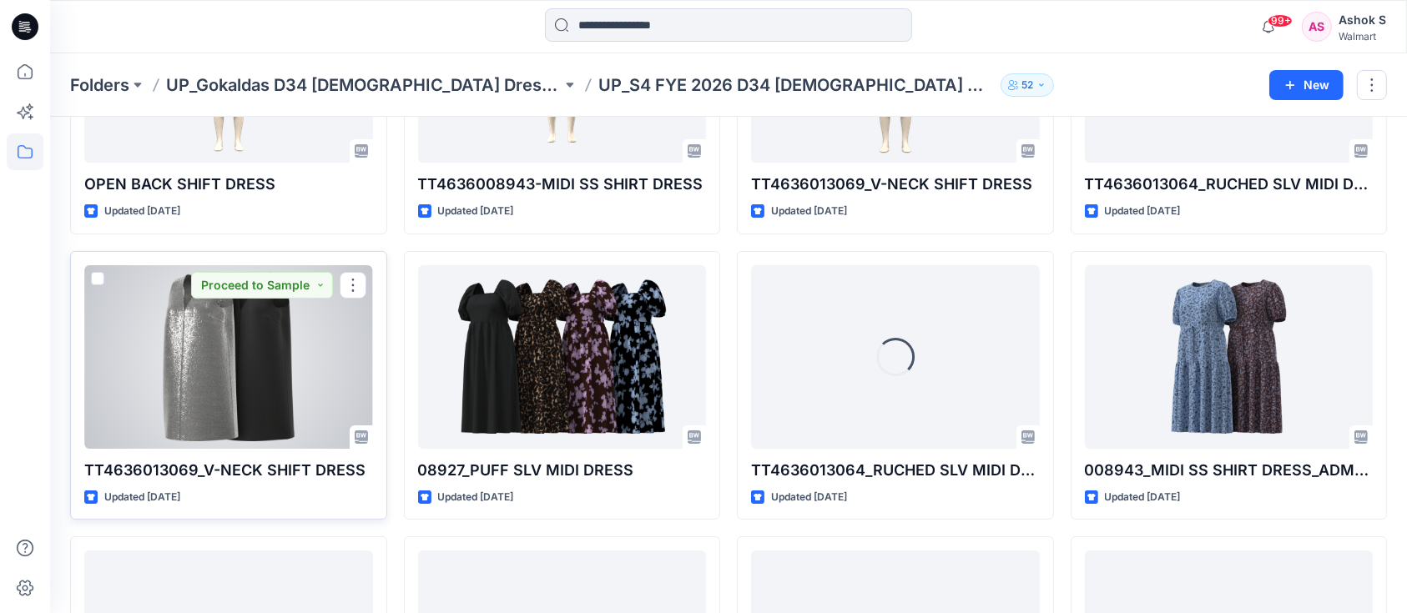
click at [259, 391] on div at bounding box center [228, 357] width 289 height 184
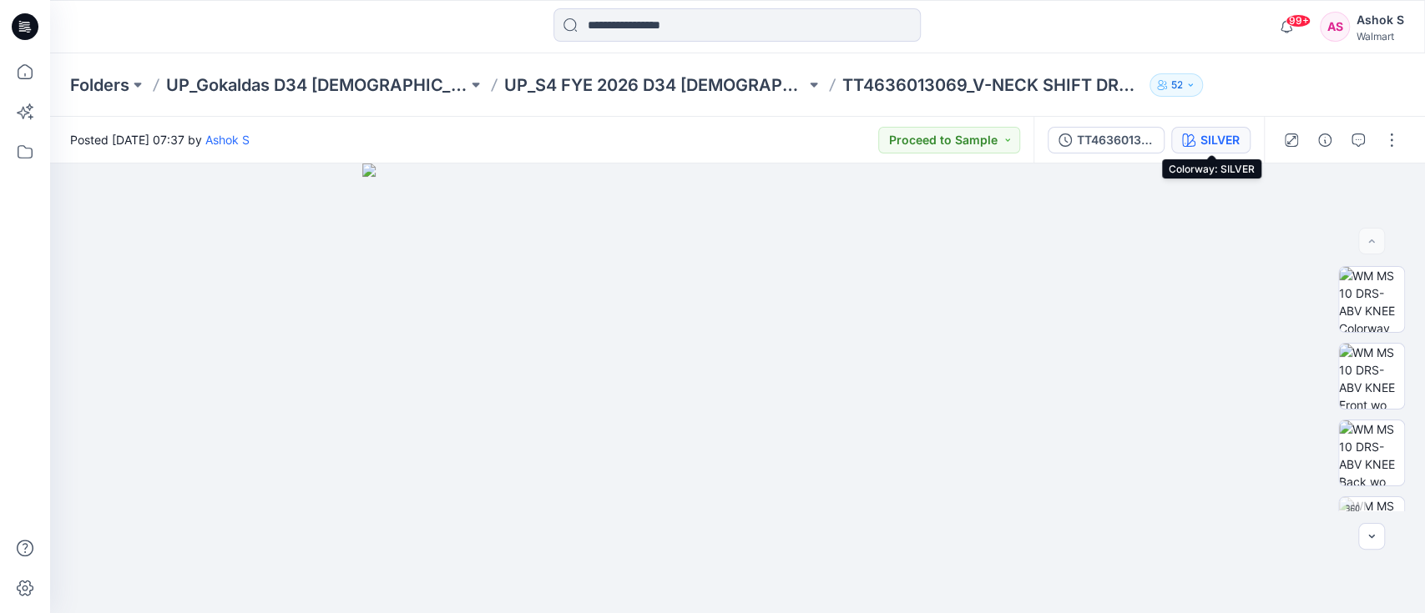
click at [1217, 147] on div "SILVER" at bounding box center [1219, 140] width 39 height 18
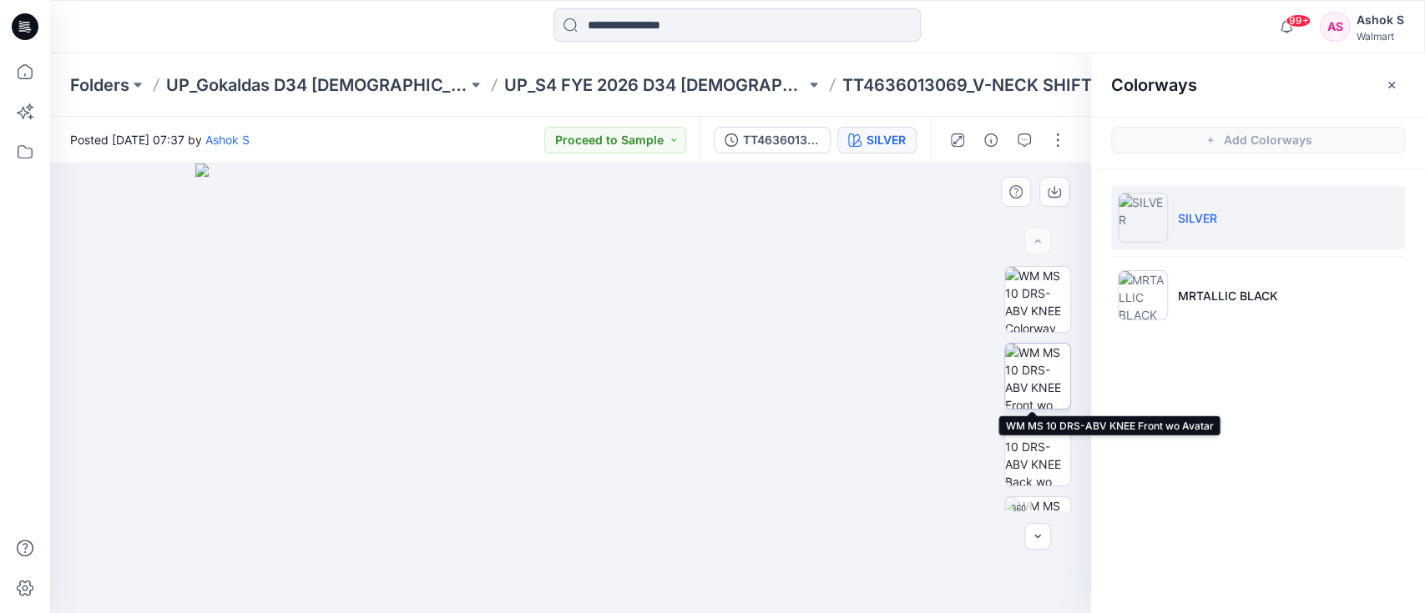
click at [1020, 370] on img at bounding box center [1037, 376] width 65 height 65
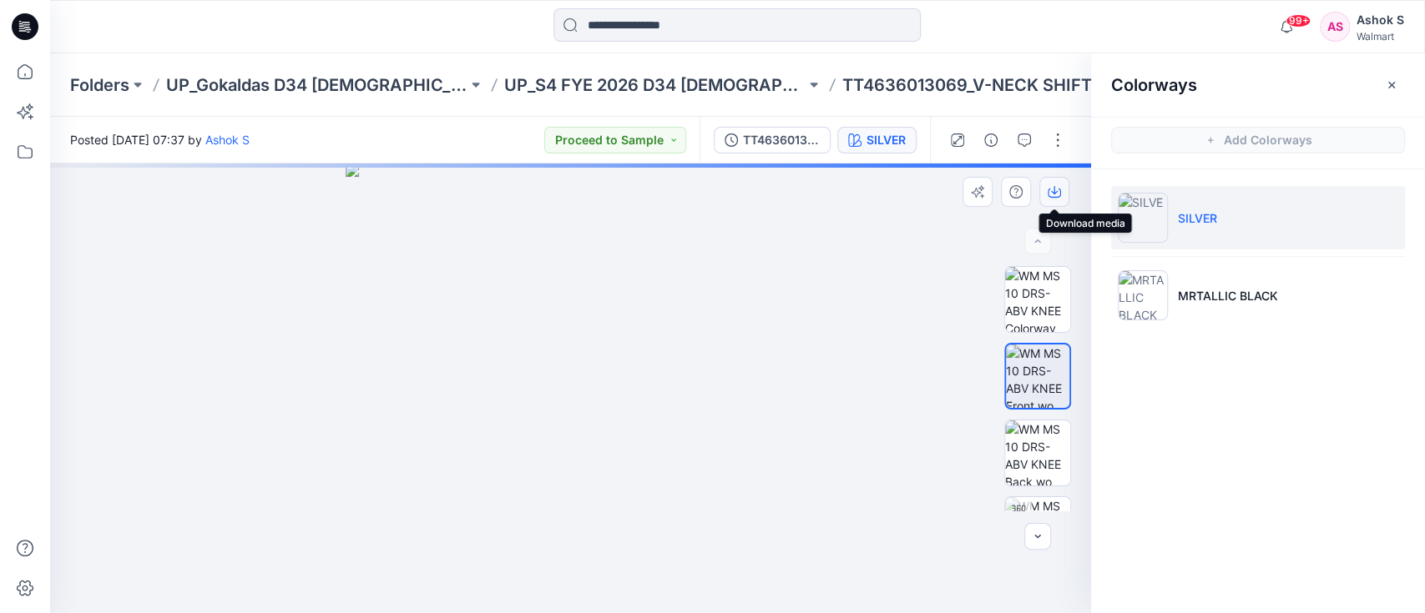
click at [1051, 185] on icon "button" at bounding box center [1053, 191] width 13 height 13
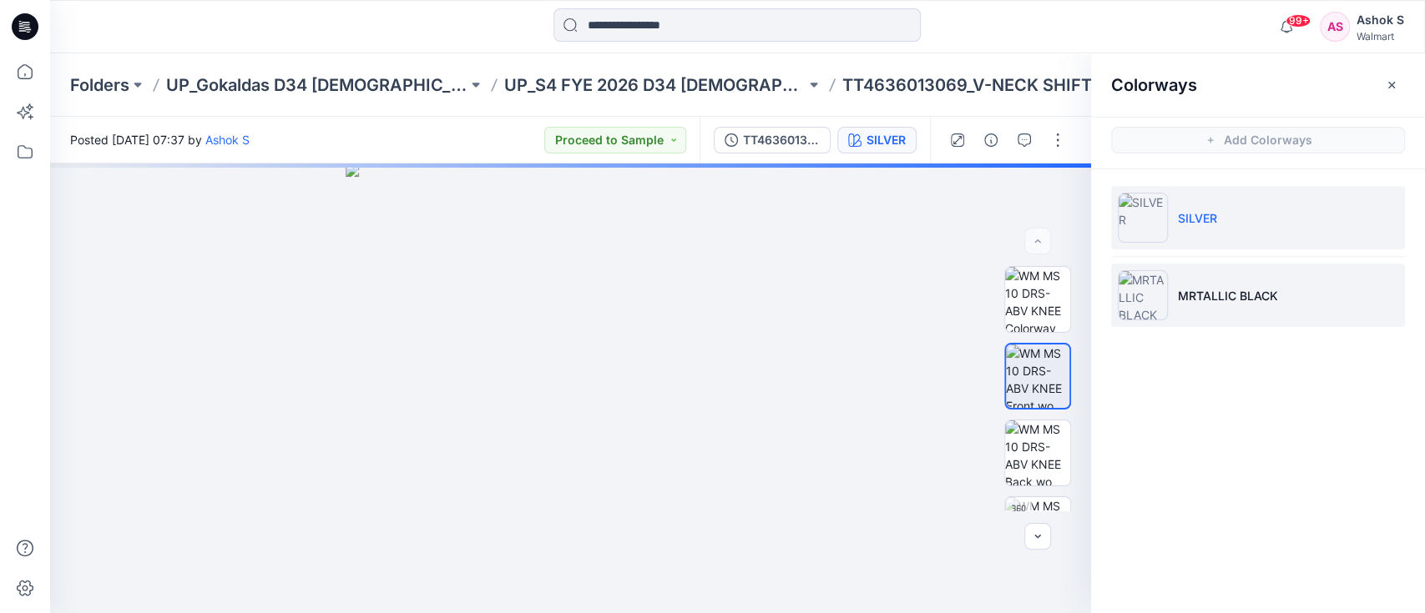
click at [1231, 293] on p "MRTALLIC BLACK" at bounding box center [1228, 296] width 100 height 18
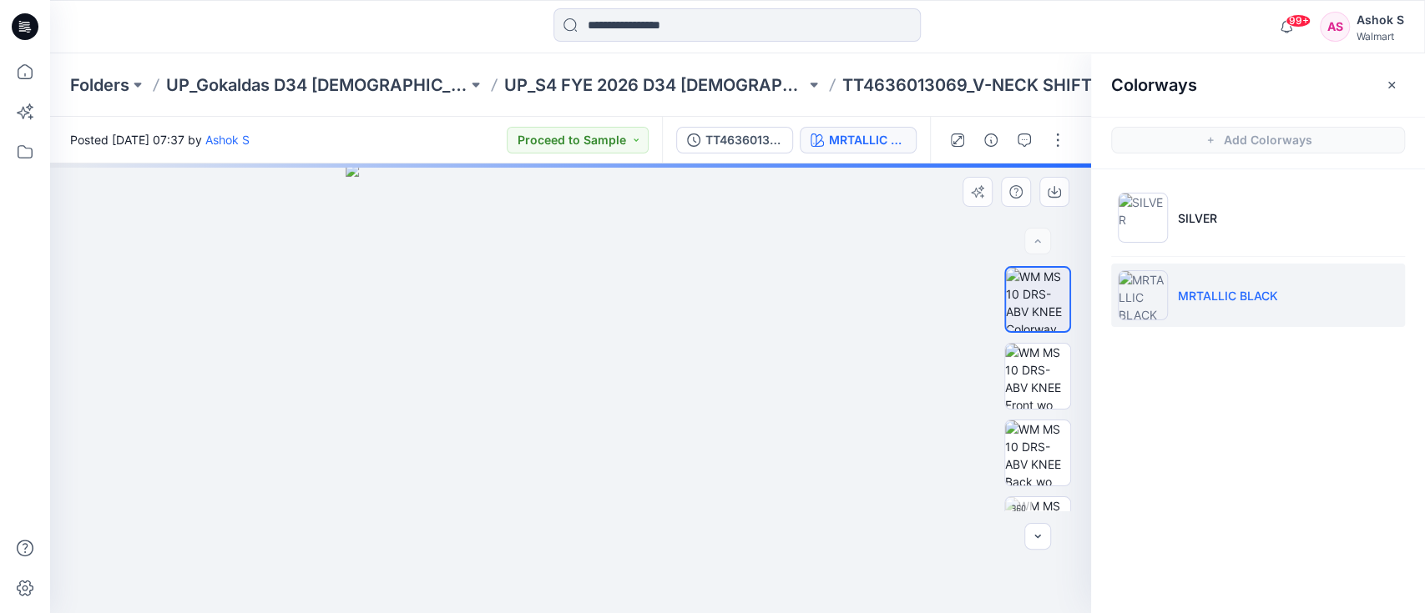
click at [791, 300] on img at bounding box center [570, 389] width 450 height 450
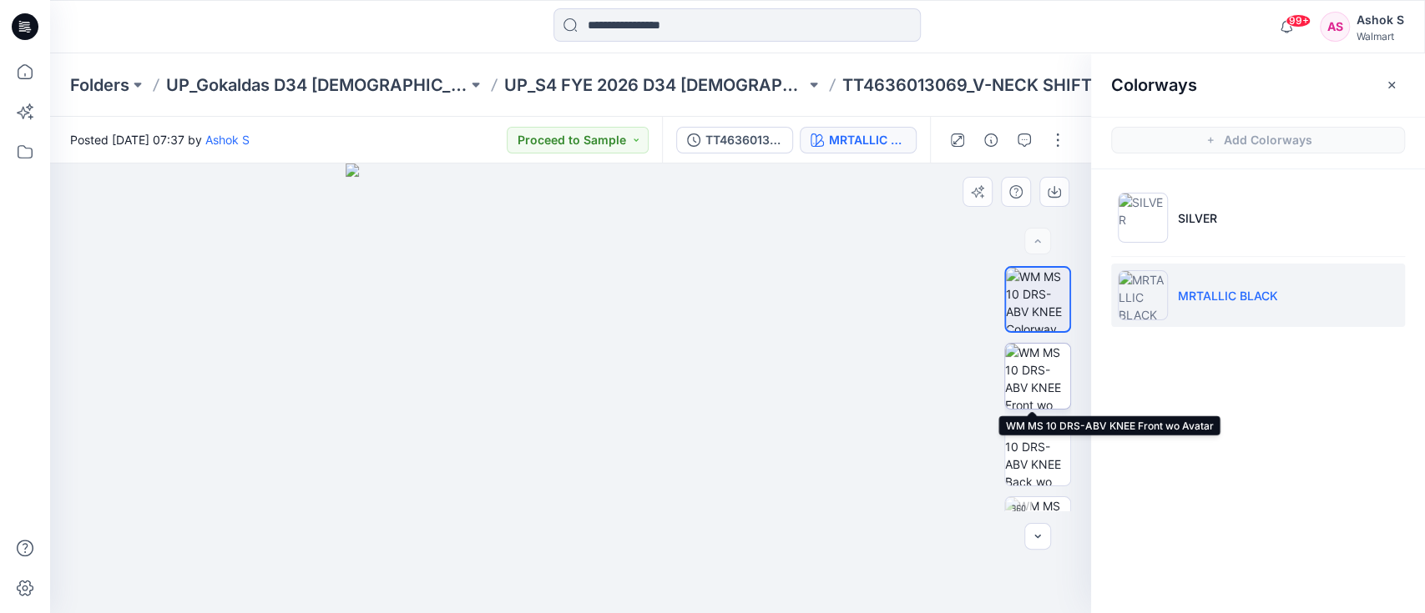
click at [1035, 370] on img at bounding box center [1037, 376] width 65 height 65
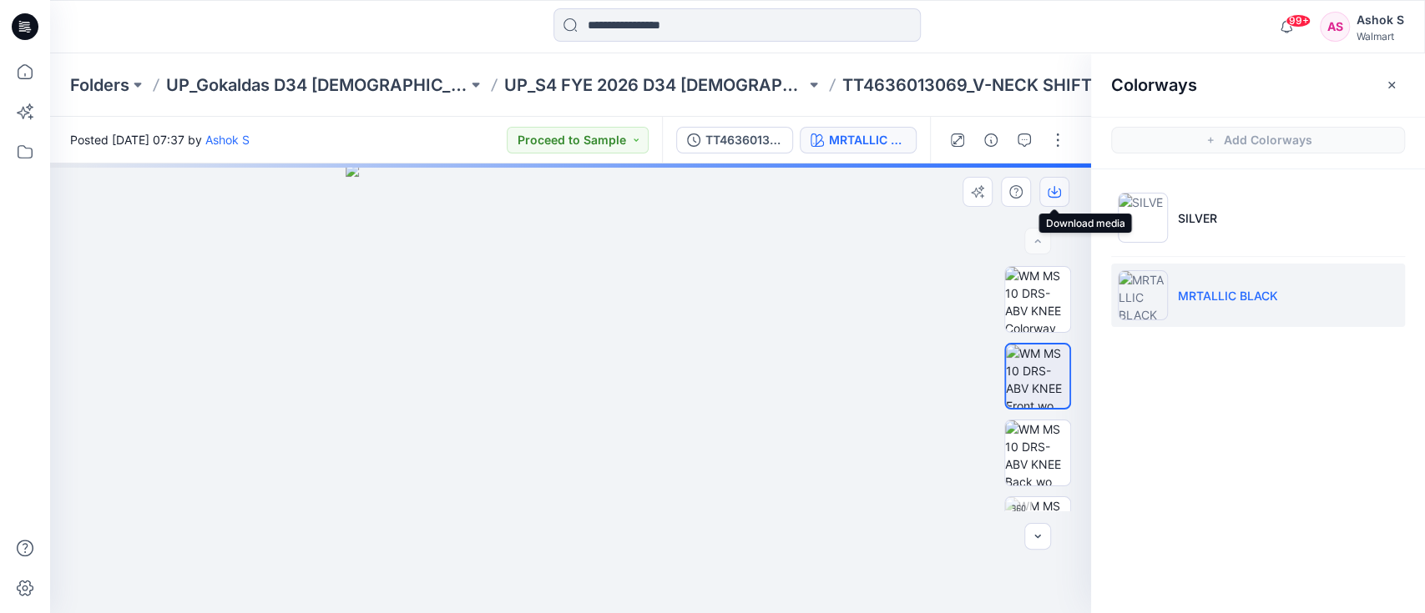
click at [1052, 188] on icon "button" at bounding box center [1053, 191] width 13 height 13
click at [828, 464] on div at bounding box center [570, 389] width 1041 height 450
